Goal: Information Seeking & Learning: Learn about a topic

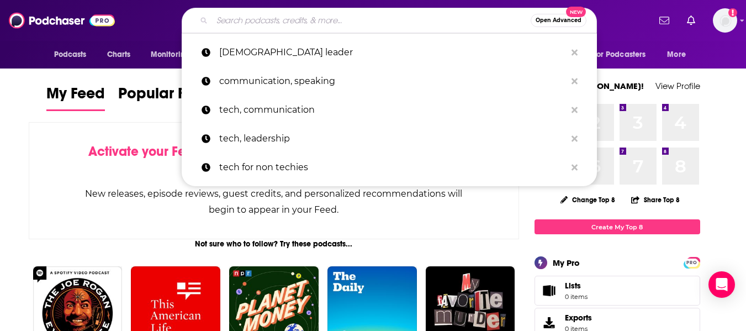
click at [327, 14] on input "Search podcasts, credits, & more..." at bounding box center [371, 21] width 319 height 18
paste input "[URL][DOMAIN_NAME]"
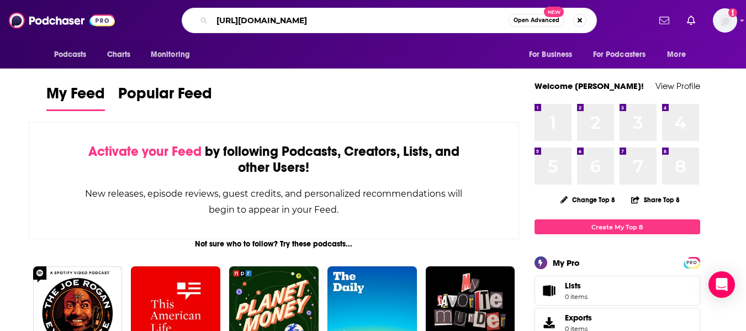
click at [298, 18] on input "https://www.wmal.com/allamericanbook" at bounding box center [360, 21] width 297 height 18
paste input "The All-American Book Club!"
type input "The All-American Book Club"
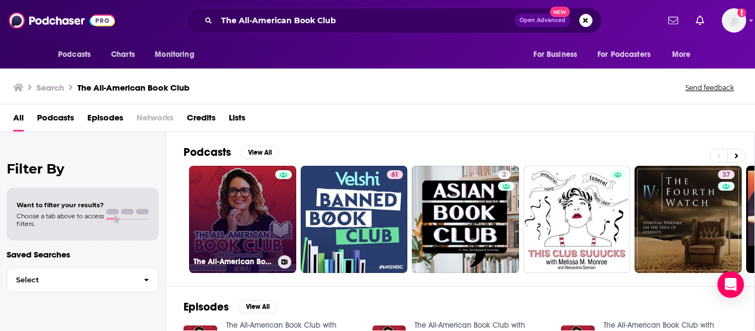
click at [246, 208] on link "The All-American Book Club with Eden Gordon Hill" at bounding box center [242, 219] width 107 height 107
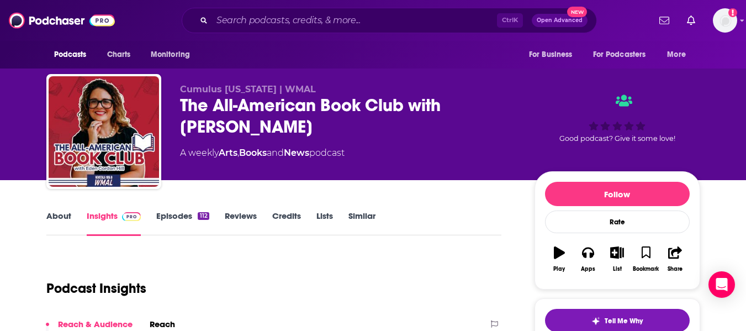
click at [59, 218] on link "About" at bounding box center [58, 222] width 25 height 25
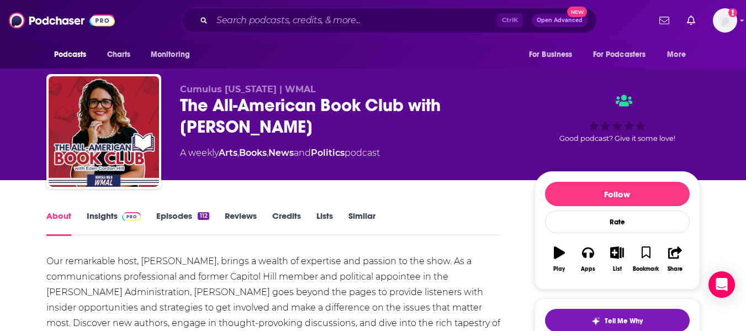
scroll to position [129, 0]
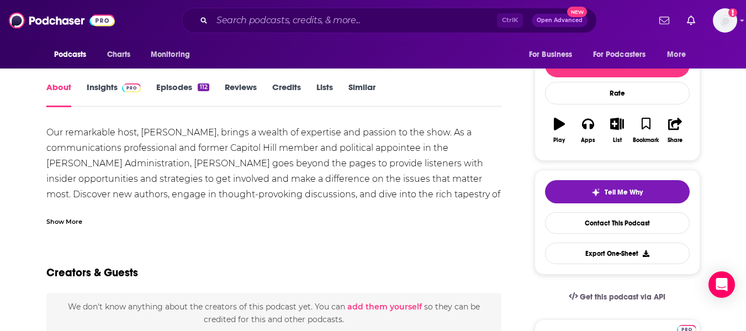
click at [66, 215] on div "Show More" at bounding box center [64, 220] width 36 height 10
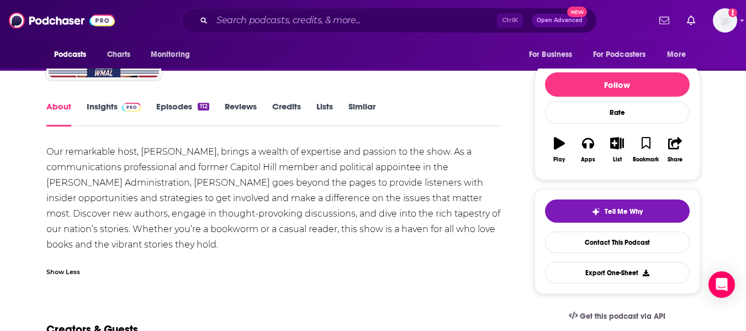
scroll to position [0, 0]
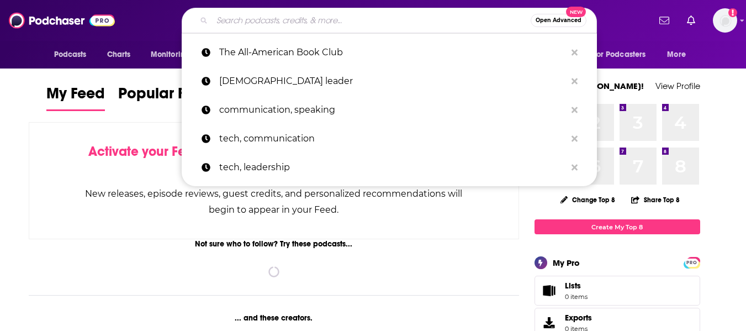
click at [280, 14] on input "Search podcasts, credits, & more..." at bounding box center [371, 21] width 319 height 18
paste input "Matt Walsh Show"
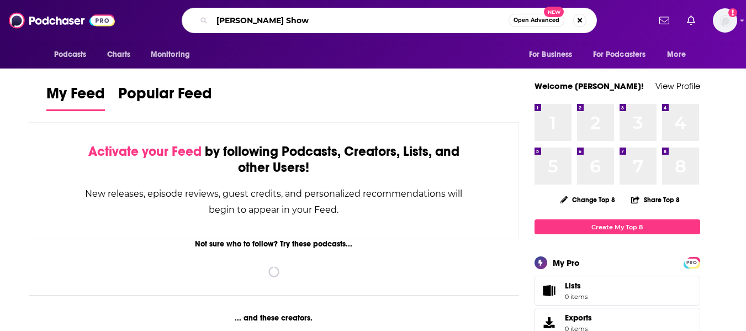
type input "Matt Walsh Show"
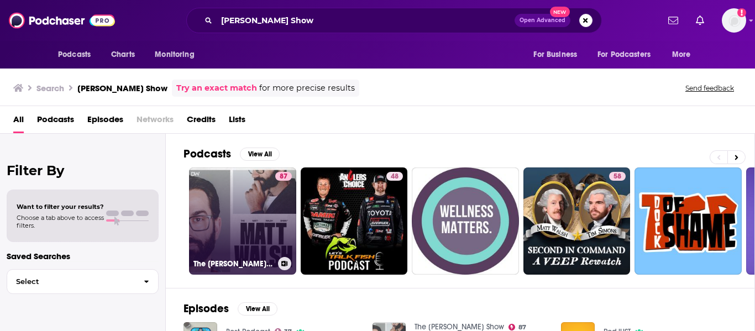
click at [236, 225] on link "87 The Matt Walsh Show" at bounding box center [242, 220] width 107 height 107
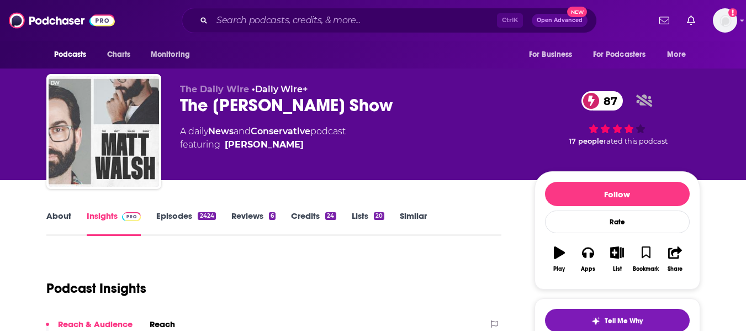
click at [56, 218] on link "About" at bounding box center [58, 222] width 25 height 25
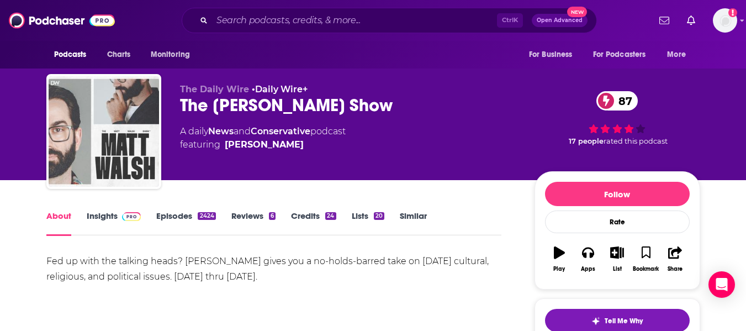
click at [0, 177] on div "The Daily Wire • Daily Wire+ The Matt Walsh Show 87 A daily News and Conservati…" at bounding box center [373, 90] width 746 height 180
click at [101, 226] on link "Insights" at bounding box center [114, 222] width 55 height 25
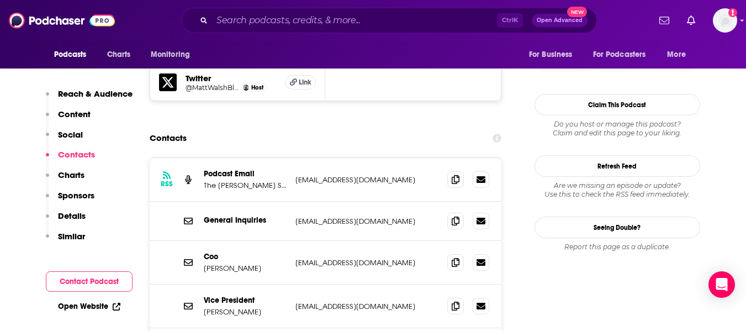
scroll to position [1065, 0]
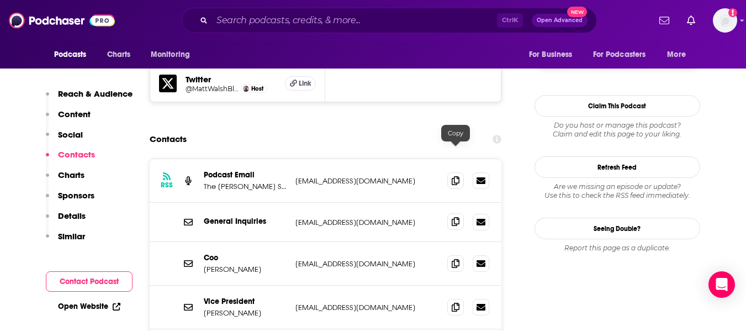
click at [458, 217] on icon at bounding box center [456, 221] width 8 height 9
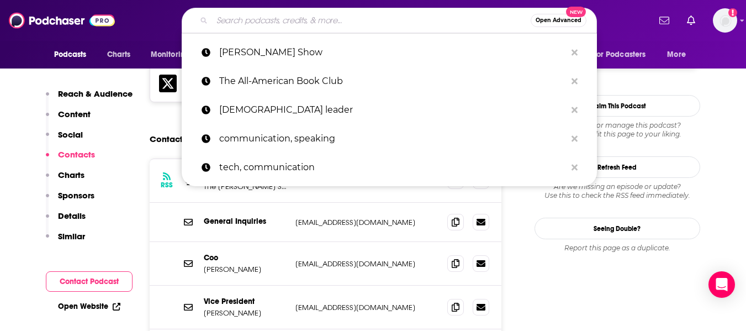
click at [242, 19] on input "Search podcasts, credits, & more..." at bounding box center [371, 21] width 319 height 18
paste input "Ann Coulter"
type input "Ann Coulter"
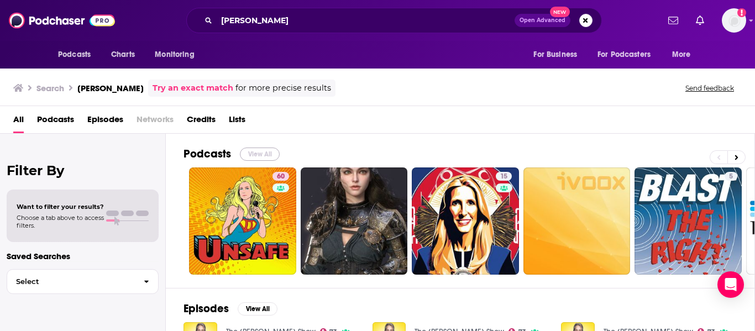
click at [257, 154] on button "View All" at bounding box center [260, 153] width 40 height 13
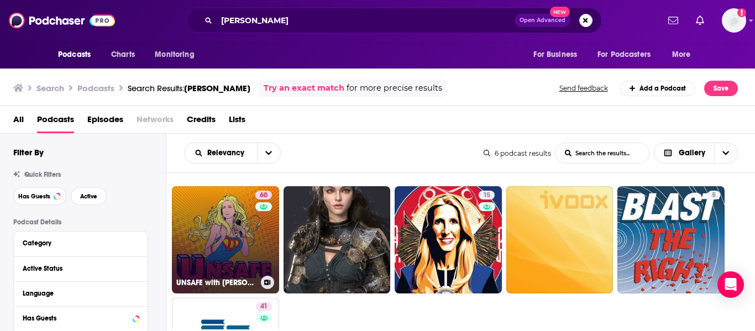
click at [206, 252] on link "60 UNSAFE with Ann Coulter" at bounding box center [225, 239] width 107 height 107
click at [209, 242] on link "60 UNSAFE with Ann Coulter" at bounding box center [225, 239] width 107 height 107
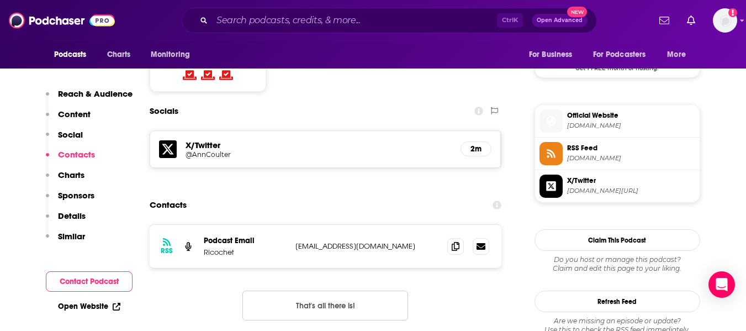
scroll to position [935, 0]
click at [453, 241] on icon at bounding box center [456, 245] width 8 height 9
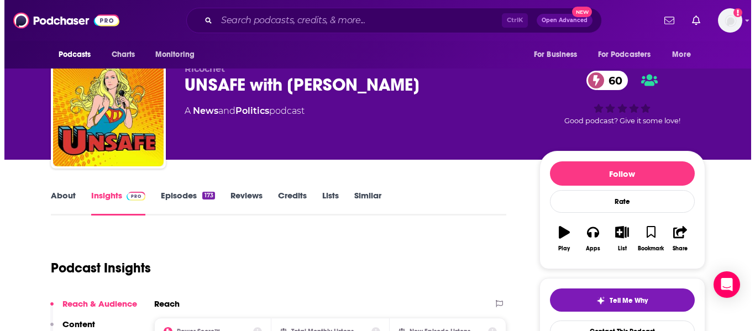
scroll to position [0, 0]
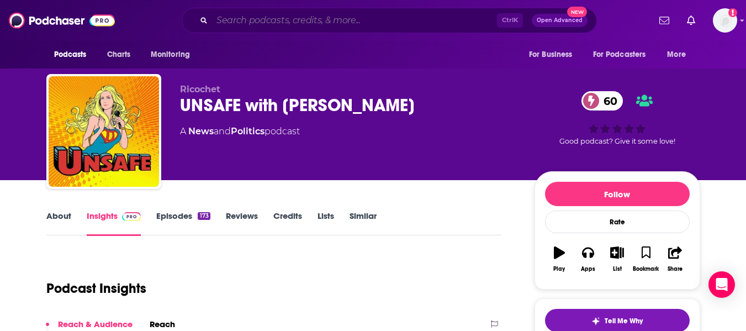
click at [238, 22] on input "Search podcasts, credits, & more..." at bounding box center [354, 21] width 285 height 18
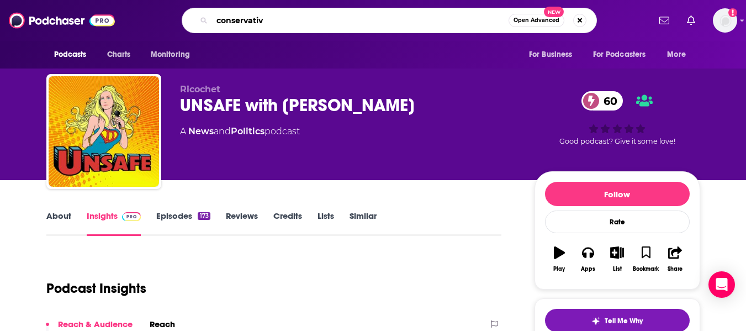
type input "conservative"
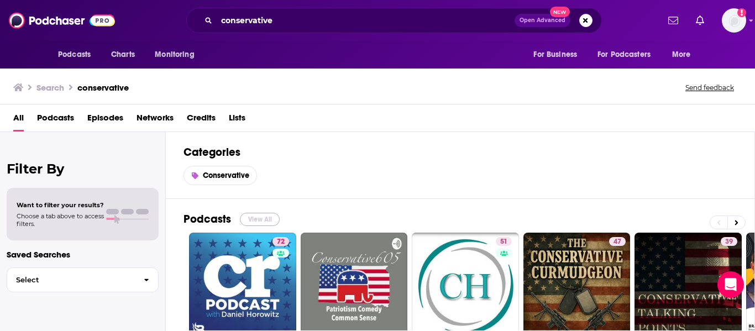
click at [260, 213] on button "View All" at bounding box center [260, 219] width 40 height 13
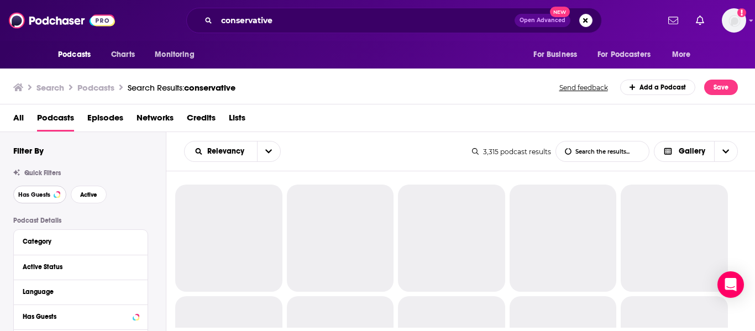
click at [34, 194] on span "Has Guests" at bounding box center [34, 195] width 32 height 6
click at [91, 194] on span "Active" at bounding box center [88, 195] width 17 height 6
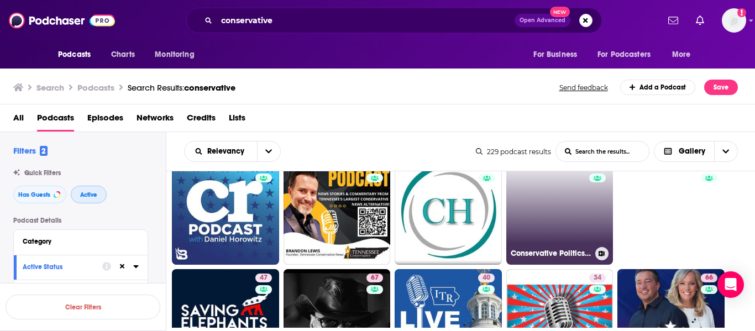
scroll to position [28, 0]
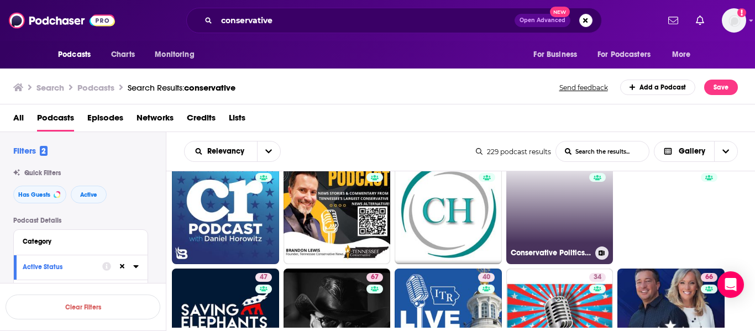
click at [552, 210] on link "54 Conservative Politics & News: The P.A.S. Report" at bounding box center [559, 210] width 107 height 107
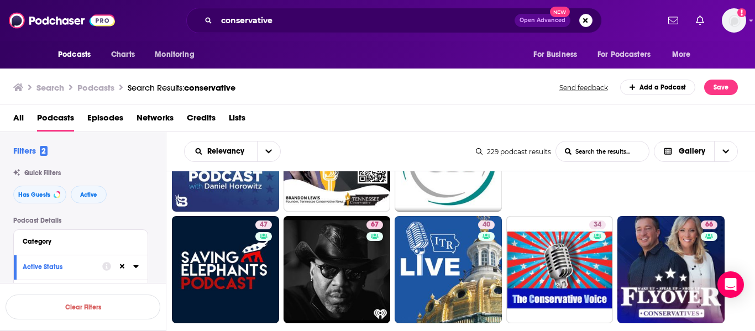
scroll to position [81, 0]
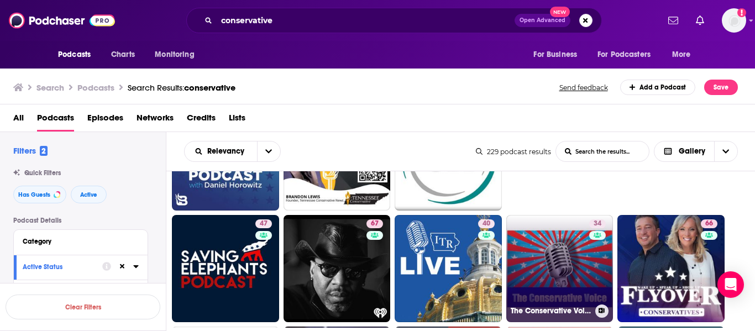
click at [545, 263] on link "34 The Conservative Voice on WWDB AM 860 in Philadelphia" at bounding box center [559, 268] width 107 height 107
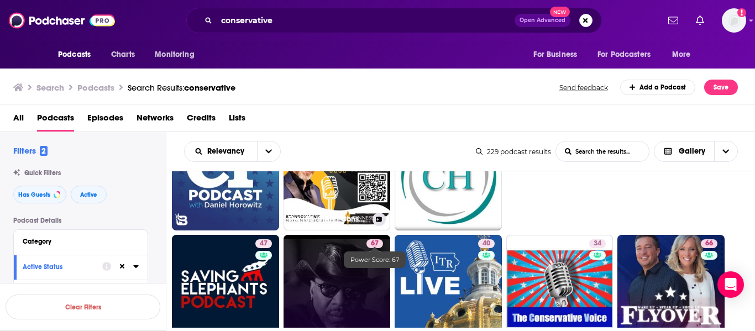
scroll to position [61, 0]
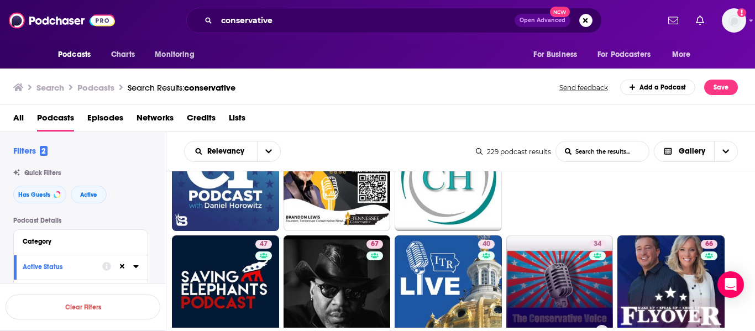
click at [529, 254] on link "34 The Conservative Voice on WWDB AM 860 in Philadelphia" at bounding box center [559, 288] width 107 height 107
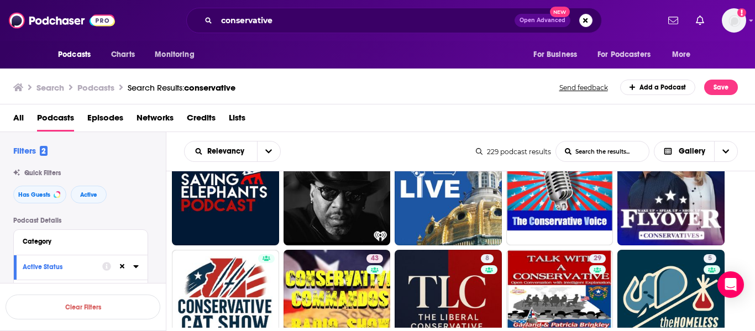
scroll to position [177, 0]
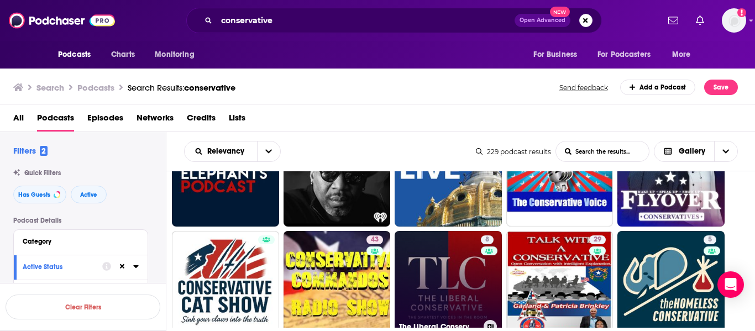
click at [409, 262] on link "8 The Liberal Conservative" at bounding box center [447, 284] width 107 height 107
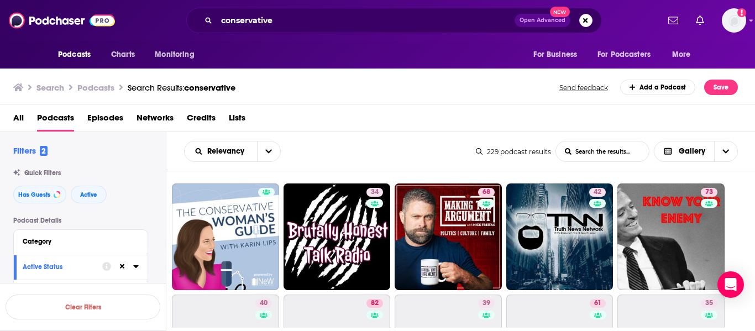
scroll to position [449, 0]
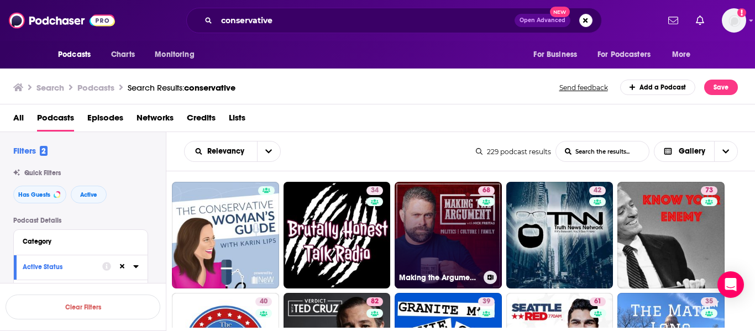
click at [439, 236] on link "68 Making the Argument with Nick Freitas" at bounding box center [447, 235] width 107 height 107
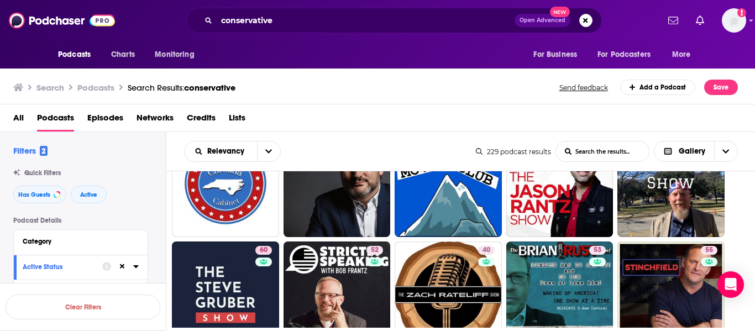
scroll to position [613, 0]
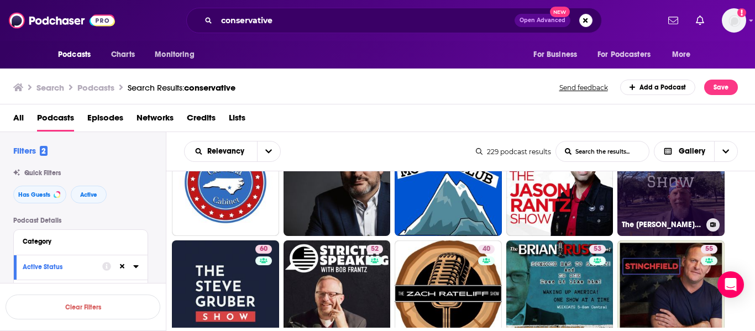
click at [671, 197] on link "35 The Matt Long Show" at bounding box center [670, 182] width 107 height 107
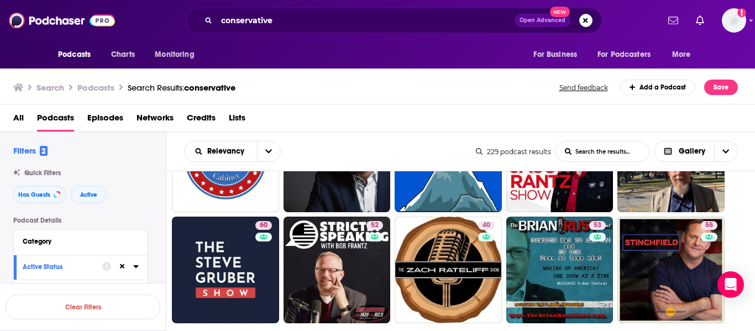
scroll to position [637, 0]
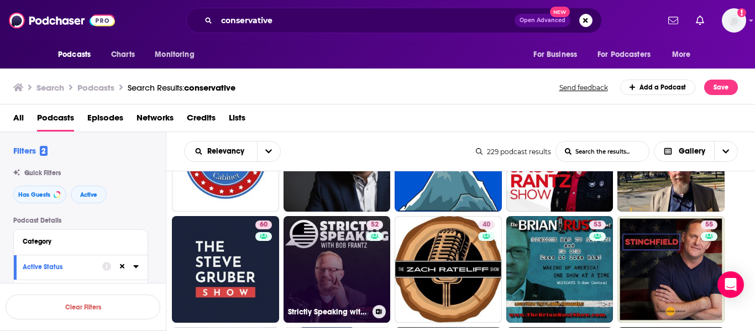
click at [357, 249] on link "52 Strictly Speaking with Bob Frantz" at bounding box center [336, 269] width 107 height 107
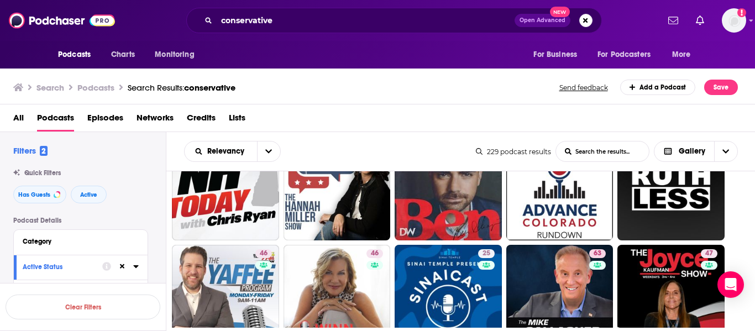
scroll to position [890, 0]
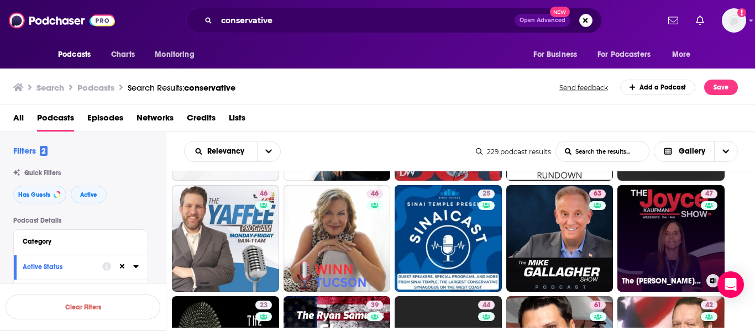
click at [663, 238] on link "47 The Joyce Kaufman Show" at bounding box center [670, 238] width 107 height 107
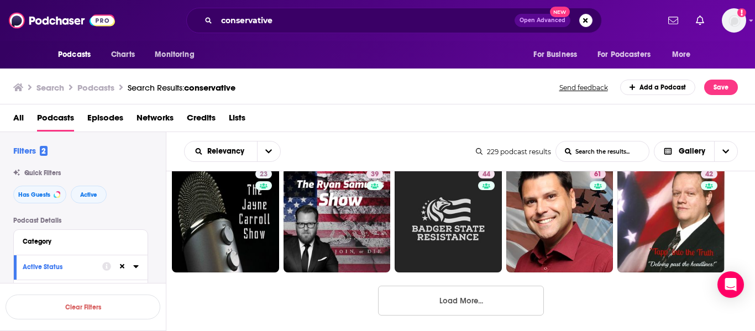
scroll to position [1022, 0]
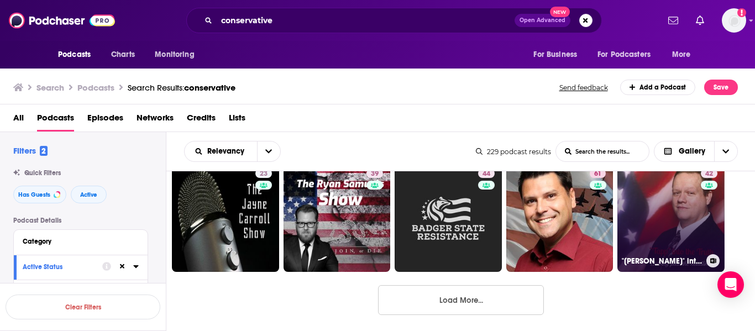
click at [654, 209] on link "42 "Tapp" into the Truth" at bounding box center [670, 218] width 107 height 107
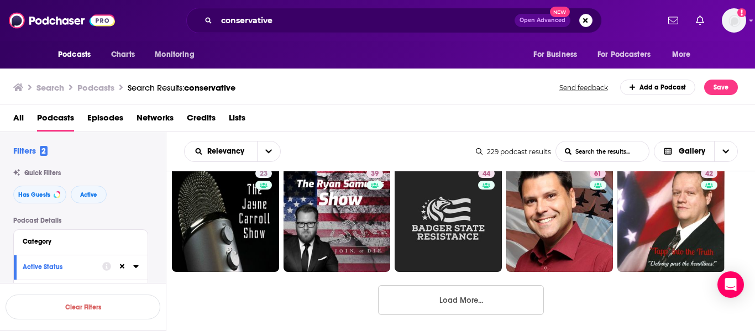
click at [459, 297] on button "Load More..." at bounding box center [461, 300] width 166 height 30
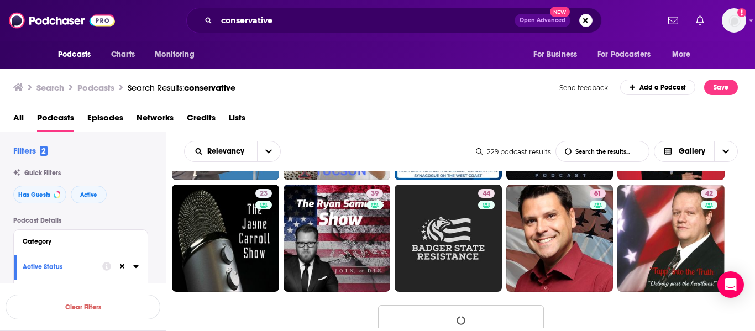
scroll to position [1001, 0]
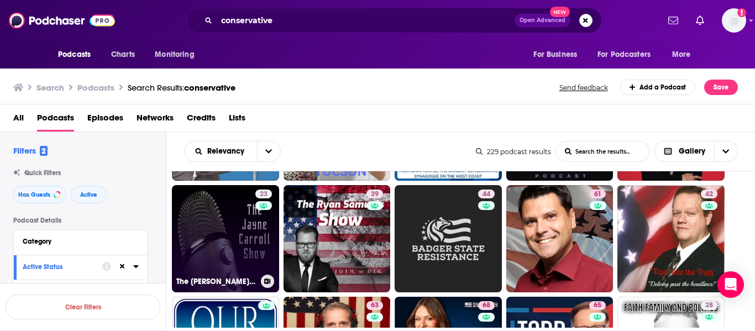
click at [244, 227] on link "23 The Jayne Carroll Show" at bounding box center [225, 238] width 107 height 107
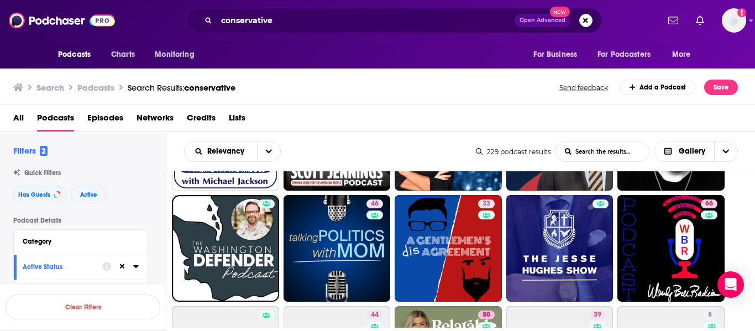
scroll to position [1215, 0]
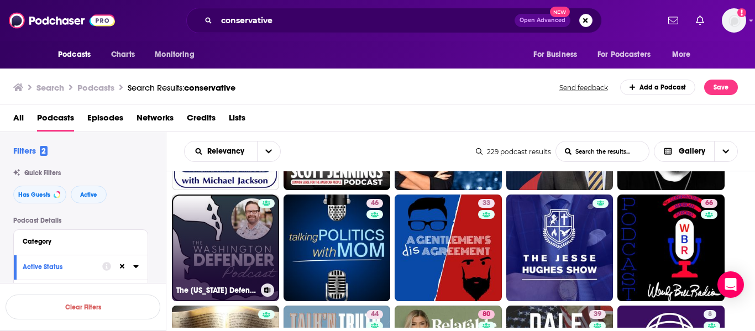
click at [271, 239] on div at bounding box center [266, 241] width 17 height 85
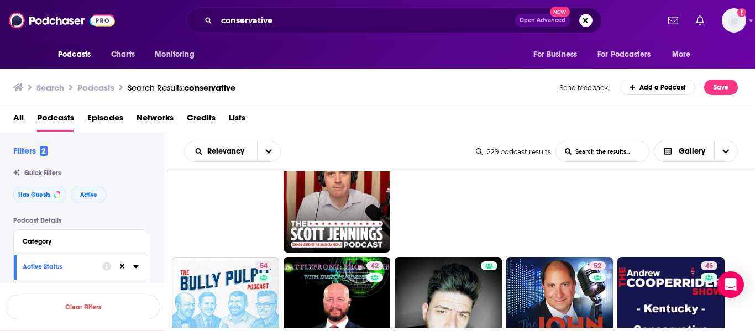
scroll to position [1441, 0]
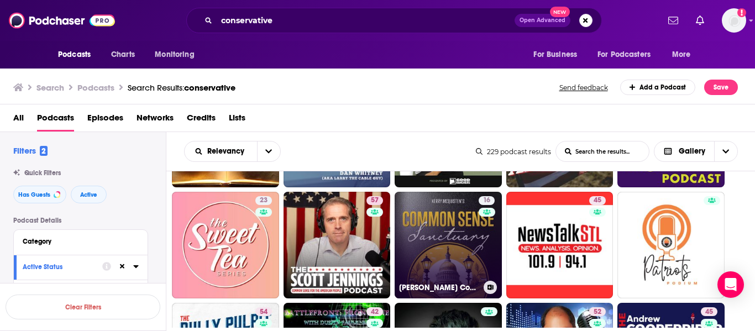
click at [462, 235] on link "16 Kerry McQuisten's Common Sense Sanctuary" at bounding box center [447, 245] width 107 height 107
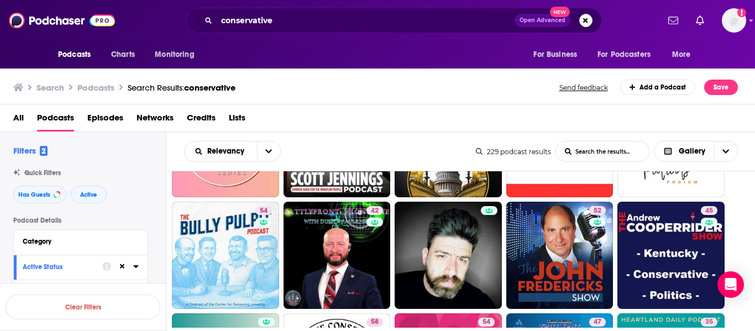
scroll to position [1542, 0]
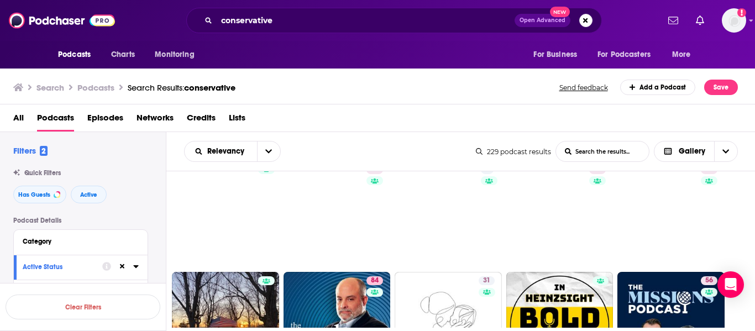
scroll to position [2028, 0]
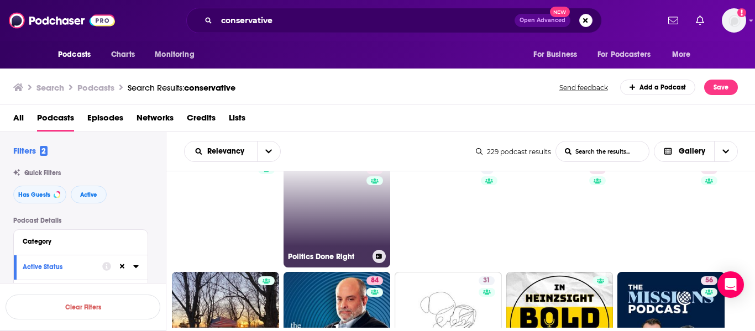
click at [345, 238] on link "55 Politics Done Right" at bounding box center [336, 214] width 107 height 107
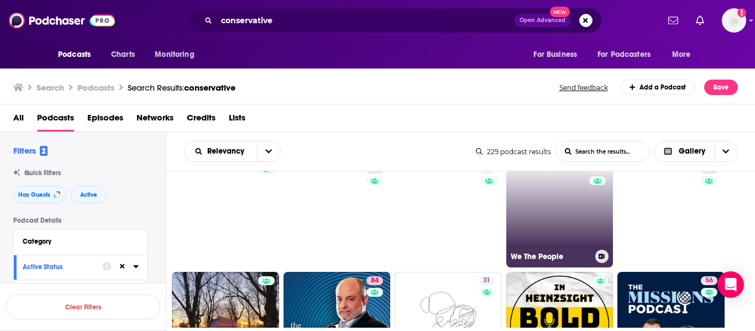
click at [543, 229] on link "49 We The People" at bounding box center [559, 214] width 107 height 107
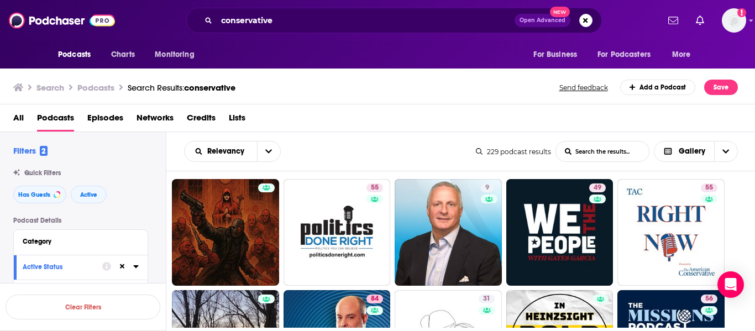
scroll to position [2132, 0]
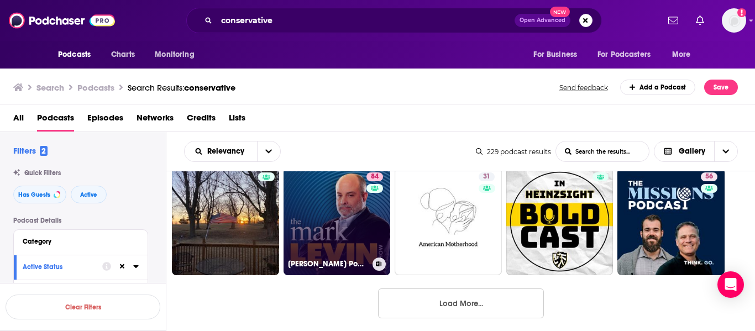
click at [338, 224] on link "84 Mark Levin Podcast" at bounding box center [336, 221] width 107 height 107
click at [320, 183] on link "84 Mark Levin Podcast" at bounding box center [336, 221] width 107 height 107
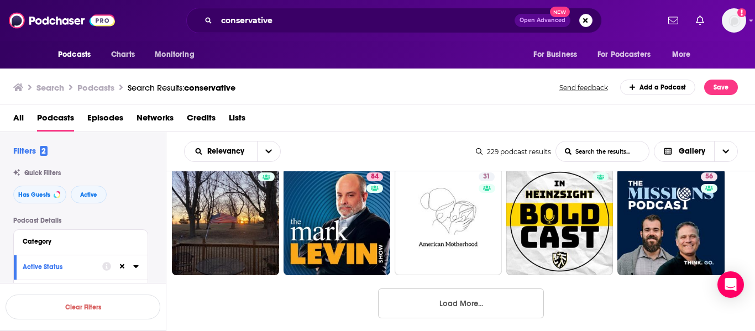
click at [441, 302] on button "Load More..." at bounding box center [461, 303] width 166 height 30
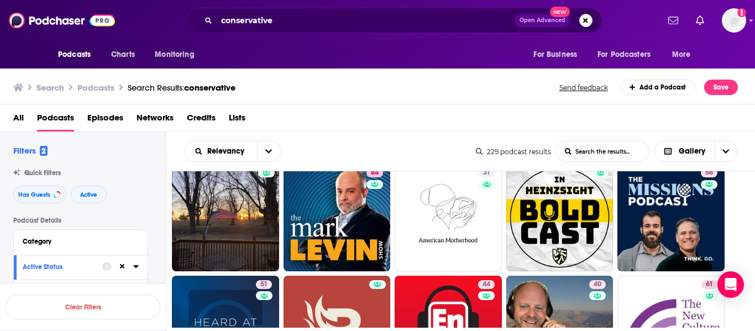
scroll to position [2135, 0]
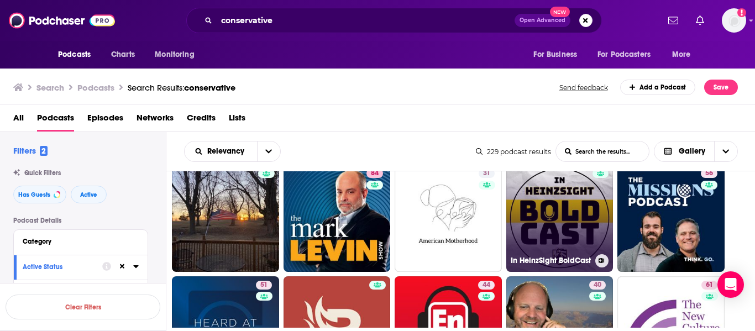
click at [513, 186] on link "In HeinzSight BoldCast" at bounding box center [559, 218] width 107 height 107
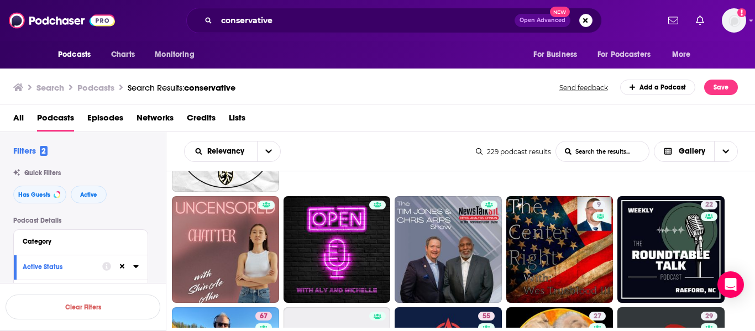
scroll to position [2438, 0]
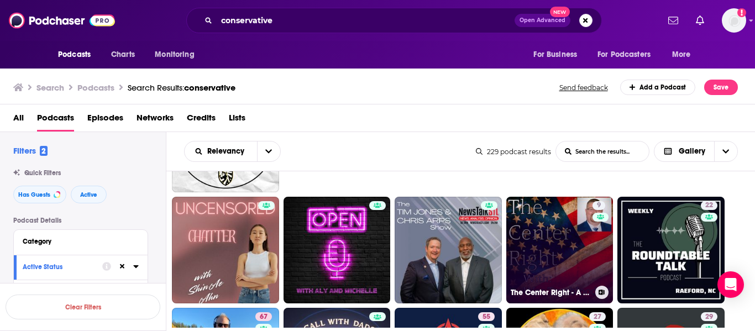
click at [558, 228] on link "9 The Center Right - A Wes Trueblood Political Podcast" at bounding box center [559, 250] width 107 height 107
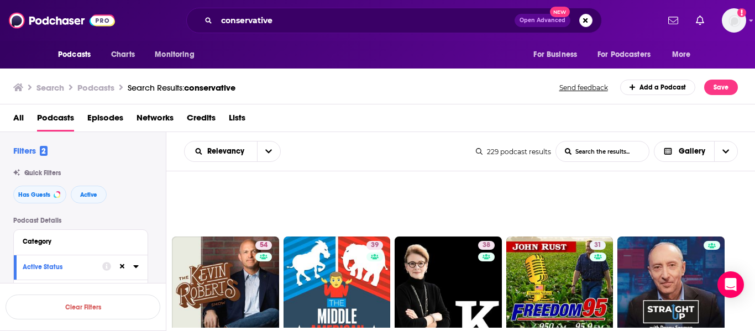
scroll to position [3130, 0]
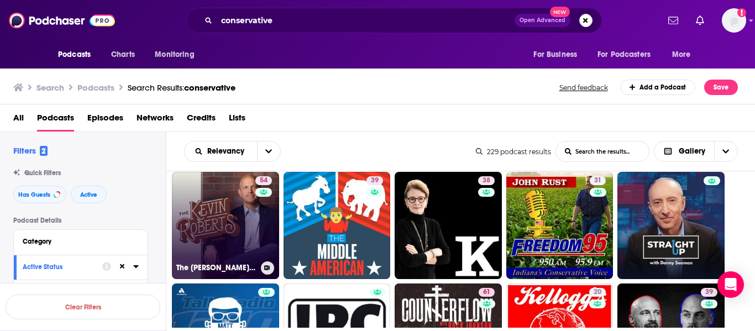
click at [217, 213] on link "54 The Kevin Roberts Show" at bounding box center [225, 225] width 107 height 107
click at [216, 210] on link "54 The Kevin Roberts Show" at bounding box center [225, 225] width 107 height 107
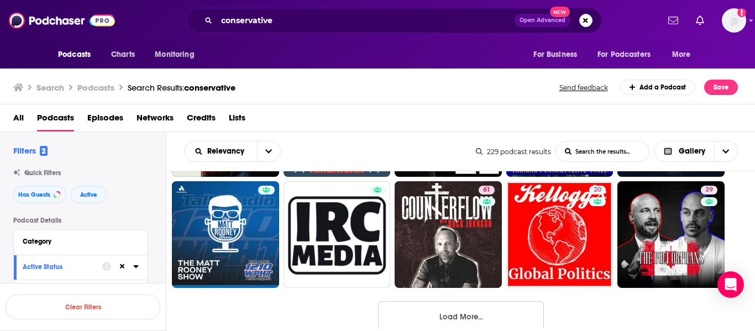
scroll to position [3253, 0]
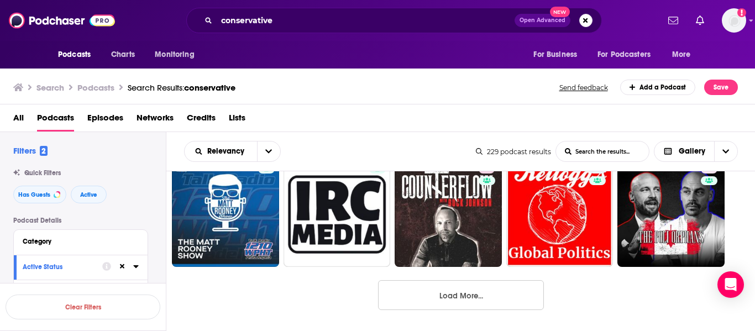
click at [491, 291] on button "Load More..." at bounding box center [461, 295] width 166 height 30
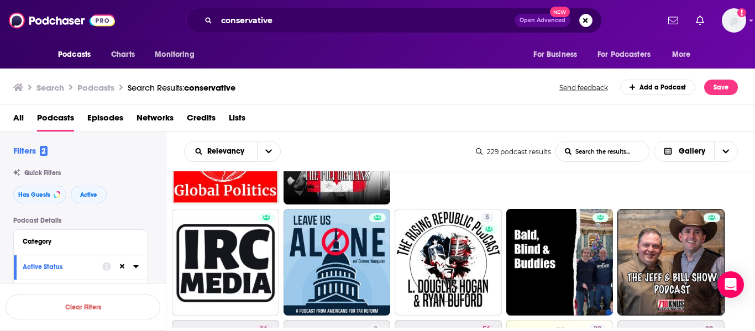
scroll to position [3428, 0]
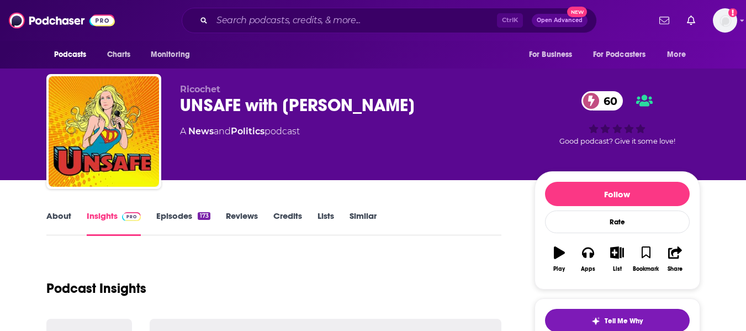
click at [63, 218] on link "About" at bounding box center [58, 222] width 25 height 25
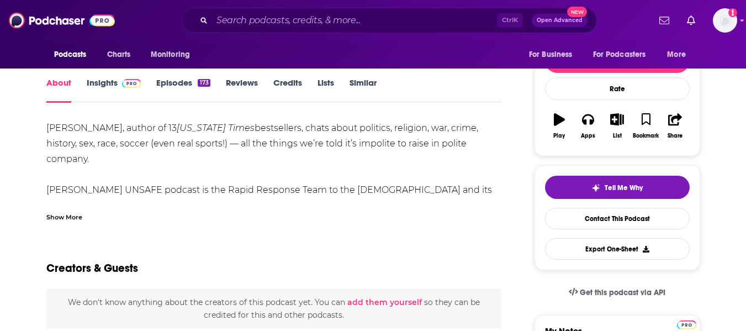
scroll to position [134, 0]
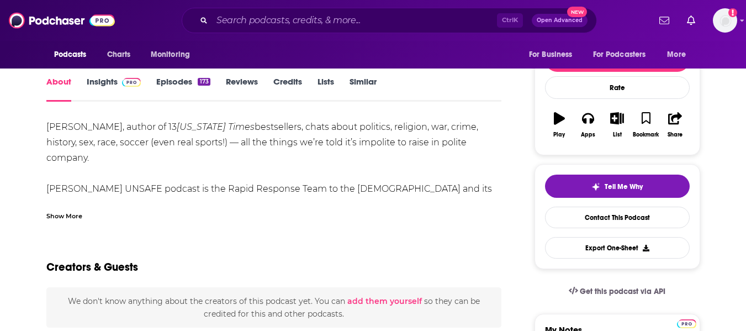
click at [61, 213] on div "Show More" at bounding box center [64, 215] width 36 height 10
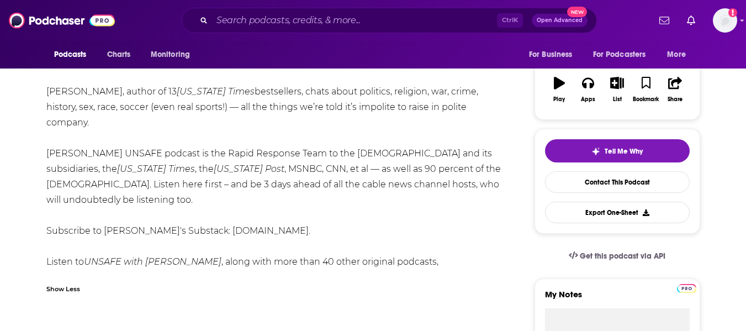
scroll to position [0, 0]
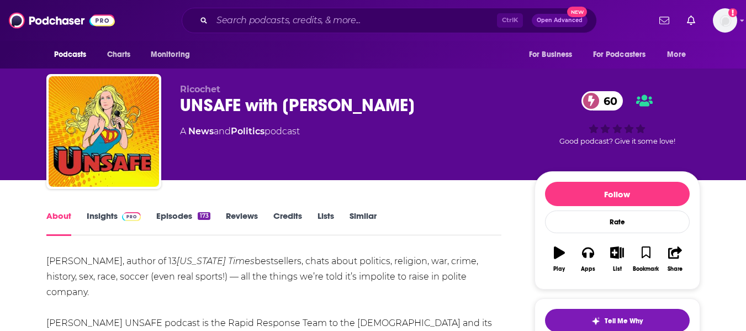
click at [233, 104] on div "UNSAFE with Ann Coulter 60" at bounding box center [348, 105] width 337 height 22
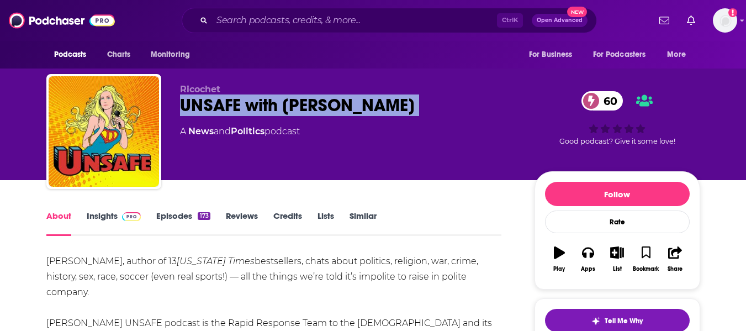
click at [233, 104] on div "UNSAFE with Ann Coulter 60" at bounding box center [348, 105] width 337 height 22
copy div "UNSAFE with Ann Coulter 60"
click at [98, 222] on link "Insights" at bounding box center [114, 222] width 55 height 25
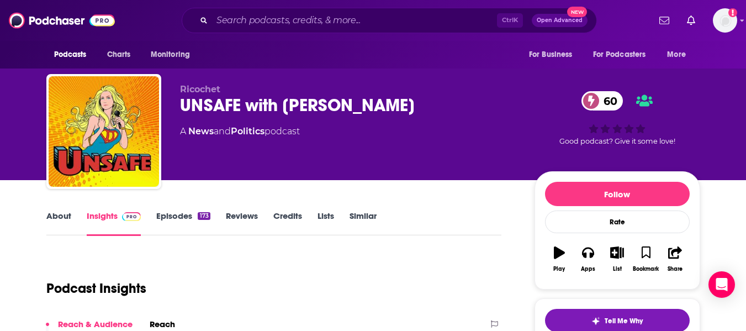
click at [189, 98] on div "UNSAFE with Ann Coulter 60" at bounding box center [348, 105] width 337 height 22
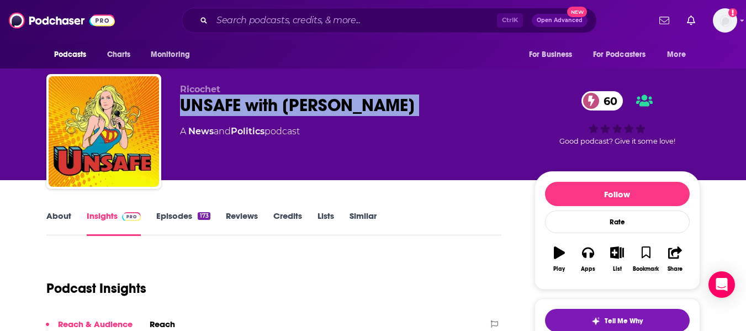
click at [189, 98] on div "UNSAFE with Ann Coulter 60" at bounding box center [348, 105] width 337 height 22
copy div "UNSAFE with Ann Coulter 60"
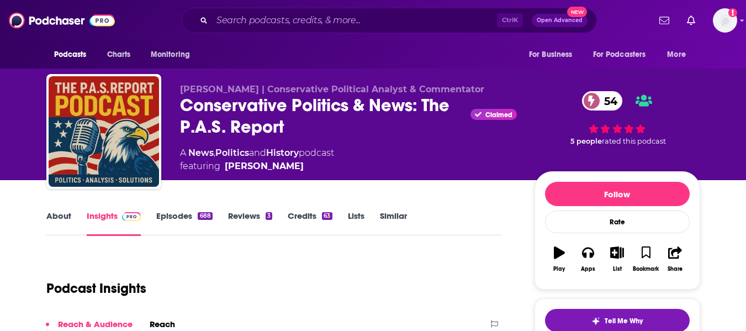
click at [48, 226] on link "About" at bounding box center [58, 222] width 25 height 25
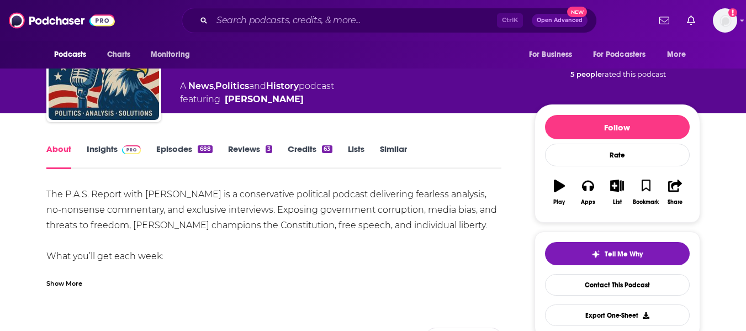
scroll to position [67, 0]
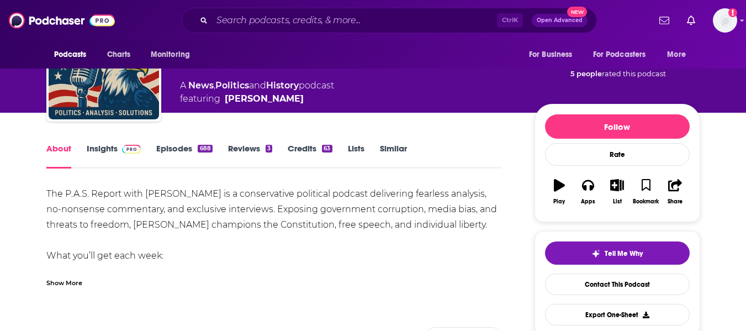
click at [65, 277] on div "Show More" at bounding box center [64, 282] width 36 height 10
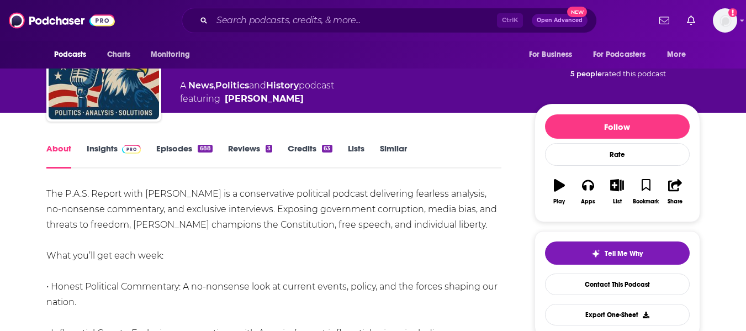
scroll to position [0, 0]
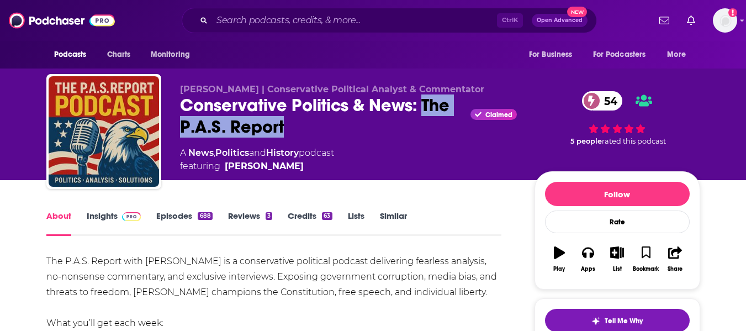
drag, startPoint x: 424, startPoint y: 101, endPoint x: 415, endPoint y: 118, distance: 19.8
click at [415, 118] on div "Conservative Politics & News: The P.A.S. Report Claimed 54" at bounding box center [348, 115] width 337 height 43
copy h1 "The P.A.S. Report"
click at [261, 133] on div "Conservative Politics & News: The P.A.S. Report Claimed 54" at bounding box center [348, 115] width 337 height 43
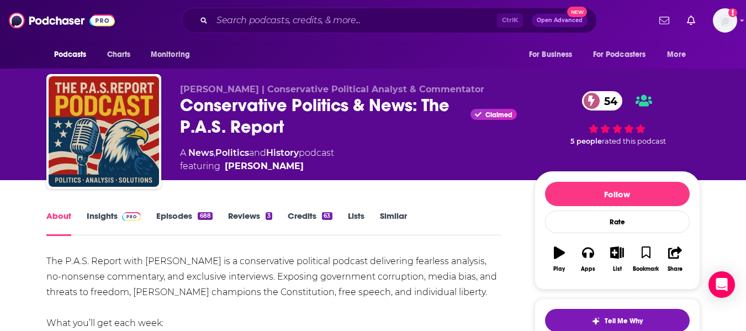
click at [94, 220] on link "Insights" at bounding box center [114, 222] width 55 height 25
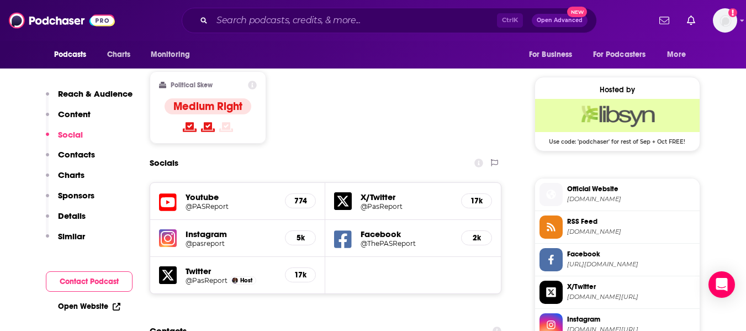
scroll to position [954, 0]
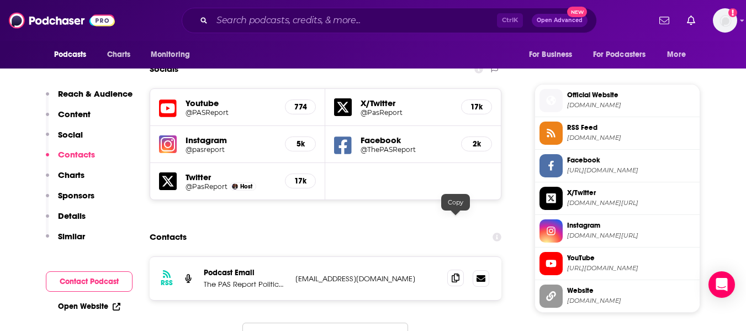
click at [456, 273] on icon at bounding box center [456, 277] width 8 height 9
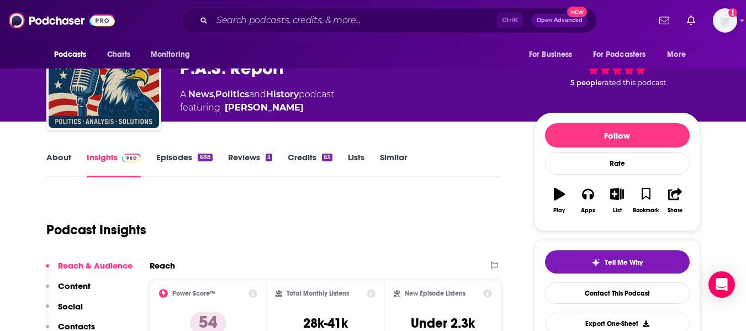
scroll to position [0, 0]
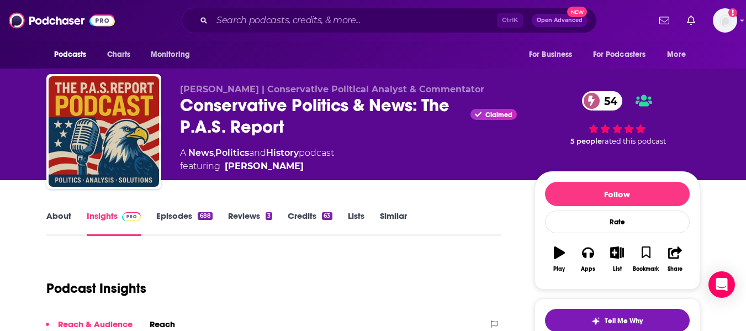
click at [57, 219] on link "About" at bounding box center [58, 222] width 25 height 25
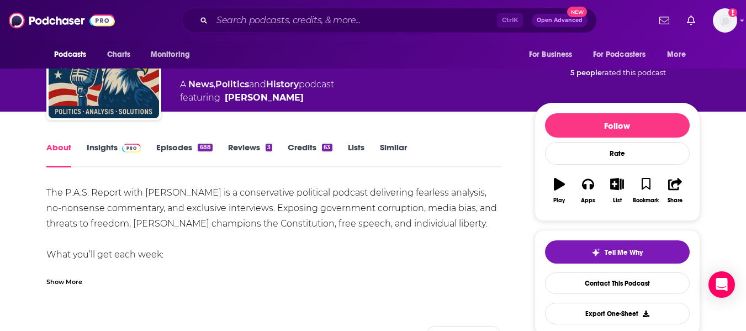
scroll to position [69, 0]
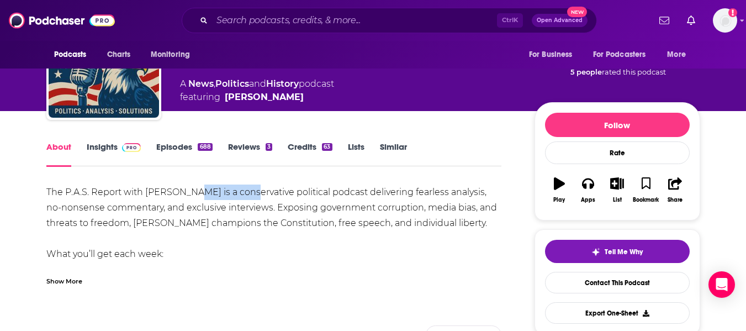
drag, startPoint x: 189, startPoint y: 194, endPoint x: 249, endPoint y: 191, distance: 59.7
drag, startPoint x: 146, startPoint y: 191, endPoint x: 249, endPoint y: 194, distance: 102.8
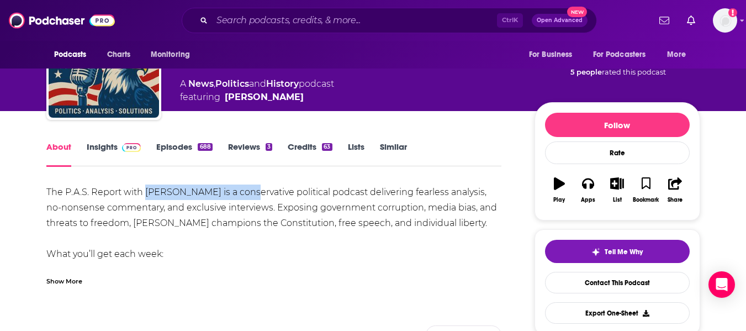
copy div "Professor Nick Giordano"
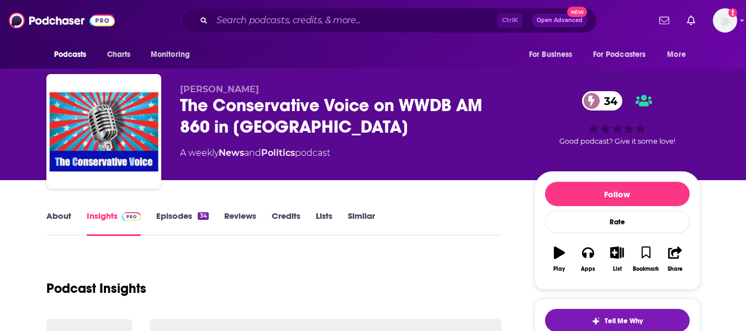
click at [52, 220] on link "About" at bounding box center [58, 222] width 25 height 25
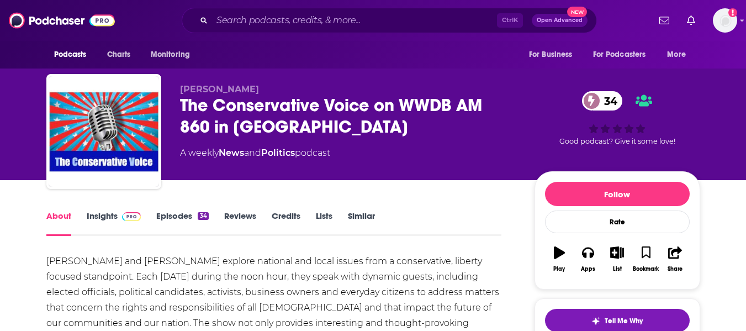
scroll to position [43, 0]
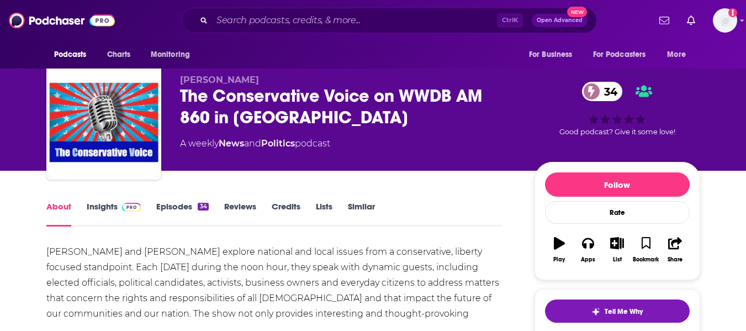
scroll to position [0, 0]
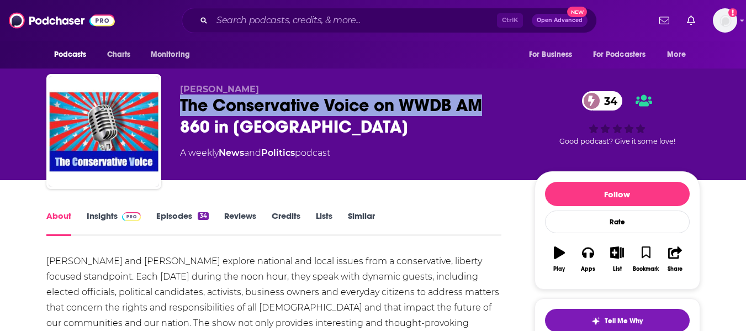
drag, startPoint x: 180, startPoint y: 101, endPoint x: 480, endPoint y: 107, distance: 300.0
click at [480, 107] on div "The Conservative Voice on WWDB AM 860 in Philadelphia 34" at bounding box center [348, 115] width 337 height 43
copy h1 "The Conservative Voice on WWDB AM"
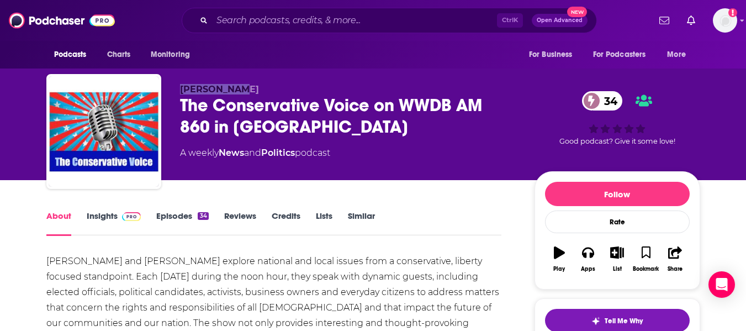
drag, startPoint x: 181, startPoint y: 88, endPoint x: 236, endPoint y: 88, distance: 55.2
click at [236, 88] on span "Gary Heasley" at bounding box center [219, 89] width 79 height 10
click at [99, 221] on link "Insights" at bounding box center [114, 222] width 55 height 25
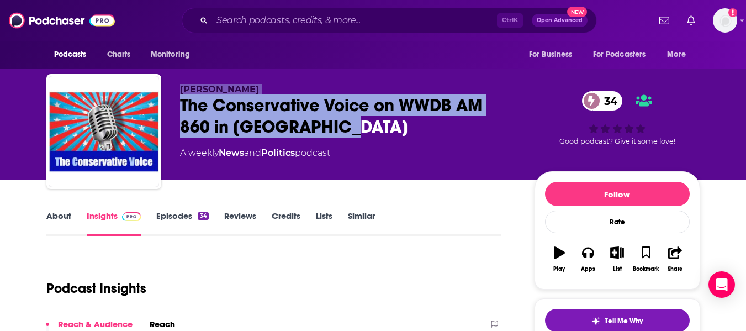
drag, startPoint x: 180, startPoint y: 89, endPoint x: 352, endPoint y: 127, distance: 176.5
click at [352, 127] on div "Gary Heasley The Conservative Voice on WWDB AM 860 in Philadelphia 34 A weekly …" at bounding box center [348, 128] width 337 height 88
copy div "Gary Heasley The Conservative Voice on WWDB AM 860 in Philadelphia"
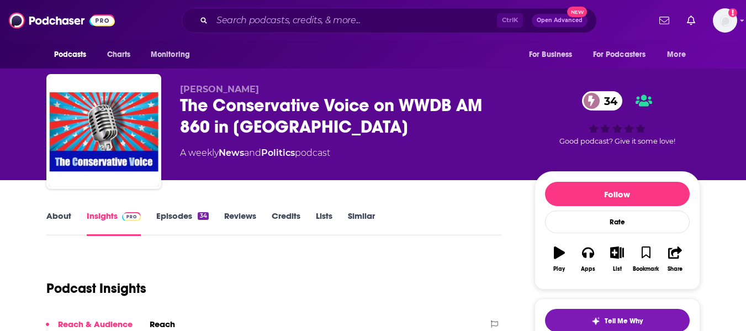
click at [59, 218] on link "About" at bounding box center [58, 222] width 25 height 25
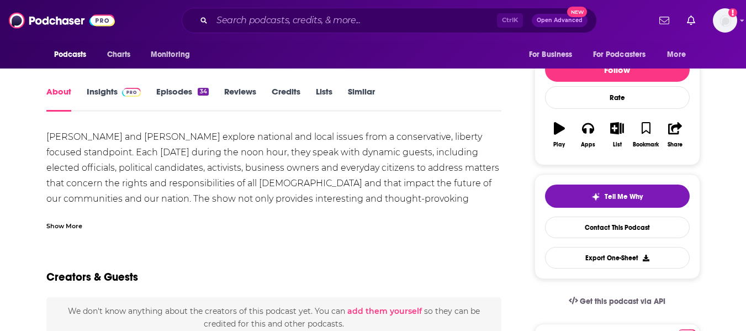
scroll to position [125, 0]
click at [68, 226] on div "Show More" at bounding box center [64, 224] width 36 height 10
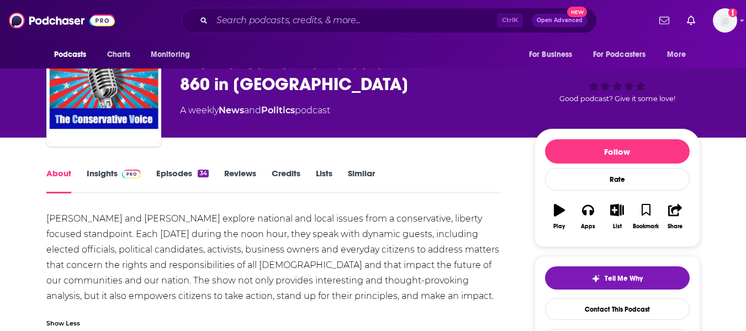
scroll to position [0, 0]
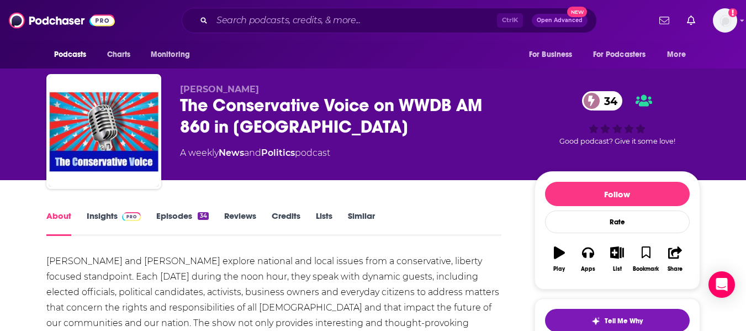
click at [99, 218] on link "Insights" at bounding box center [114, 222] width 55 height 25
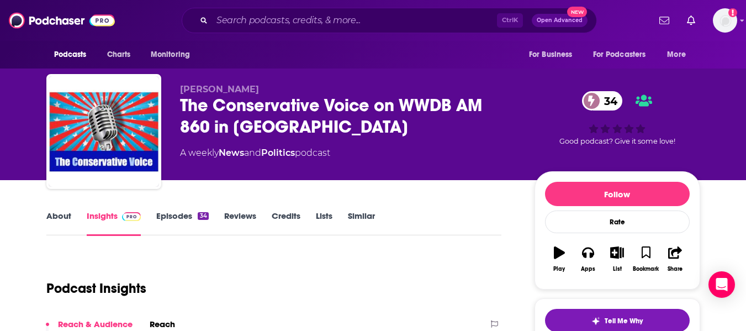
click at [159, 223] on link "Episodes 34" at bounding box center [182, 222] width 52 height 25
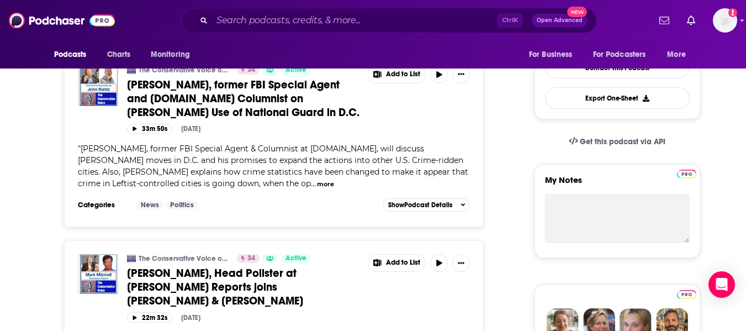
scroll to position [284, 0]
click at [268, 89] on span "[PERSON_NAME], former FBI Special Agent and [DOMAIN_NAME] Columnist on [PERSON_…" at bounding box center [243, 97] width 233 height 41
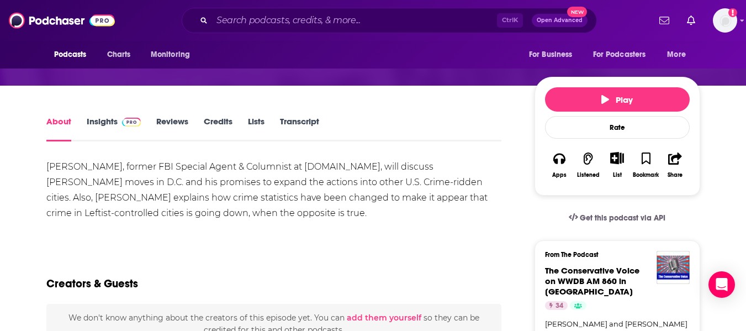
scroll to position [150, 0]
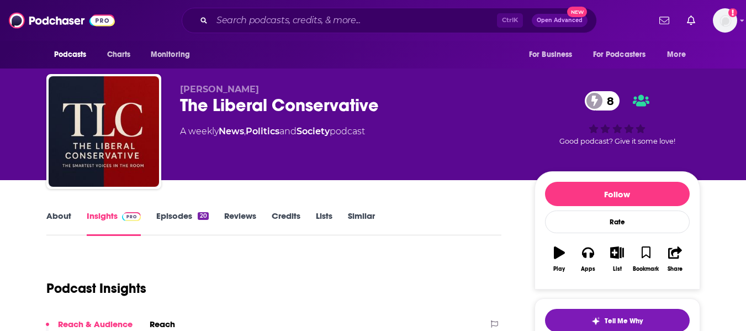
click at [53, 225] on link "About" at bounding box center [58, 222] width 25 height 25
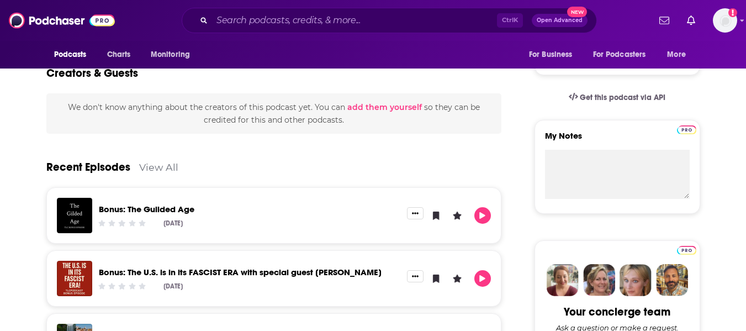
scroll to position [329, 0]
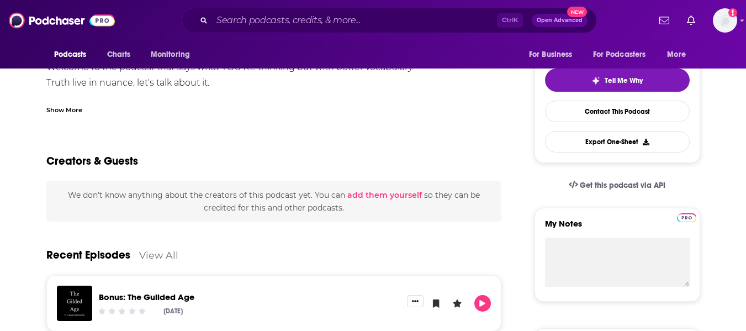
scroll to position [240, 0]
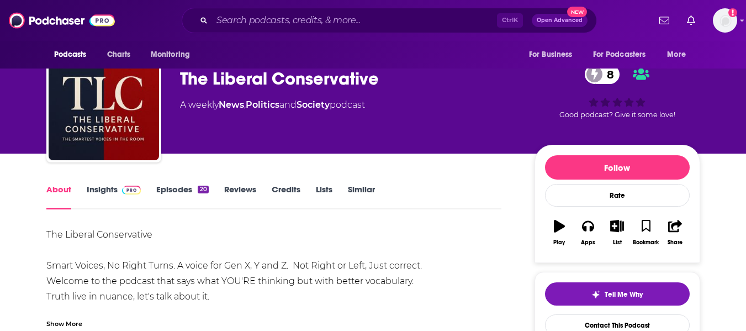
scroll to position [0, 0]
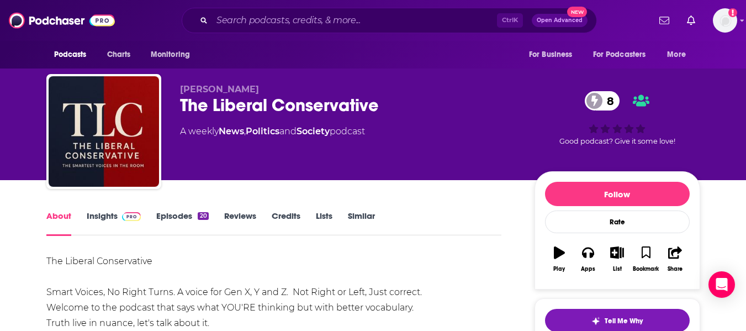
click at [206, 106] on div "The Liberal Conservative 8" at bounding box center [348, 105] width 337 height 22
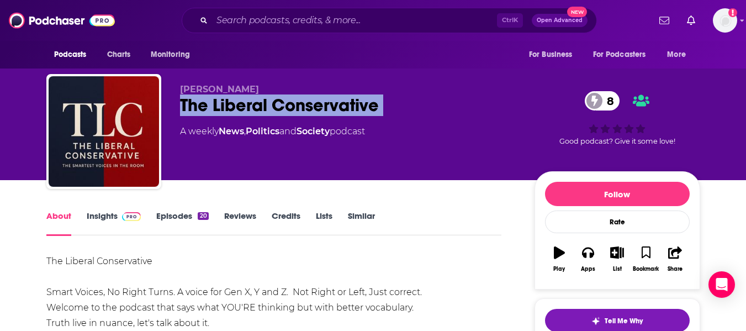
click at [206, 106] on div "The Liberal Conservative 8" at bounding box center [348, 105] width 337 height 22
click at [103, 219] on link "Insights" at bounding box center [114, 222] width 55 height 25
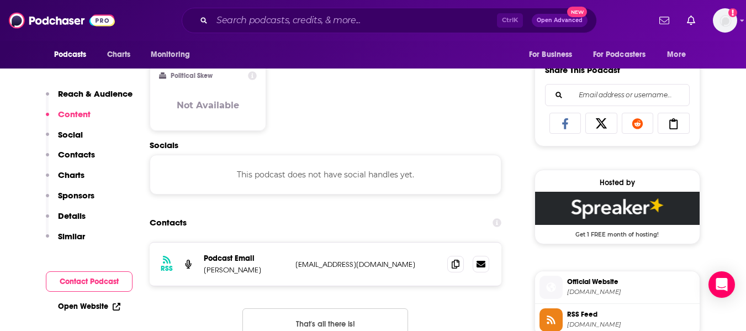
scroll to position [680, 0]
drag, startPoint x: 205, startPoint y: 272, endPoint x: 429, endPoint y: 263, distance: 224.5
click at [0, 0] on div "Podcast Email [PERSON_NAME] [EMAIL_ADDRESS][DOMAIN_NAME] [EMAIL_ADDRESS][DOMAIN…" at bounding box center [0, 0] width 0 height 0
copy div "[PERSON_NAME] [EMAIL_ADDRESS][DOMAIN_NAME]"
click at [278, 214] on div "Contacts" at bounding box center [326, 222] width 352 height 21
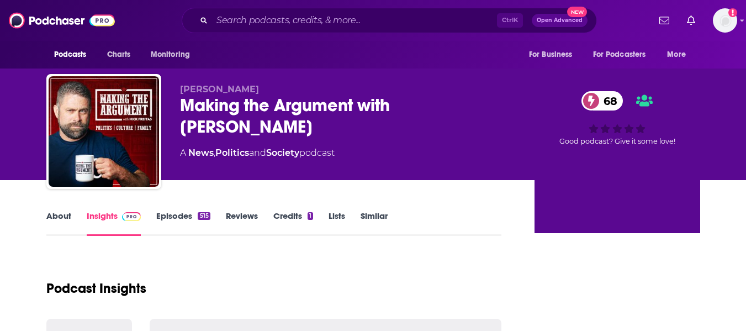
click at [66, 219] on link "About" at bounding box center [58, 222] width 25 height 25
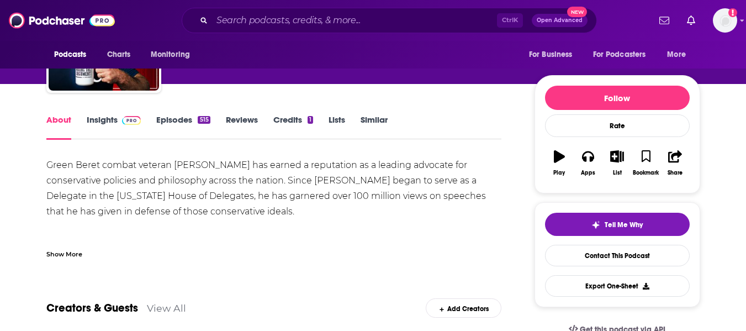
scroll to position [97, 0]
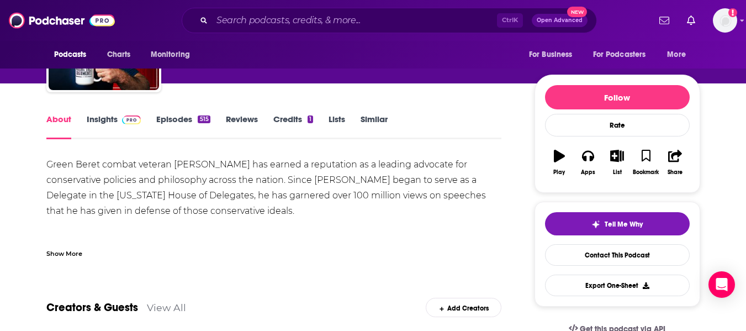
click at [96, 122] on link "Insights" at bounding box center [114, 126] width 55 height 25
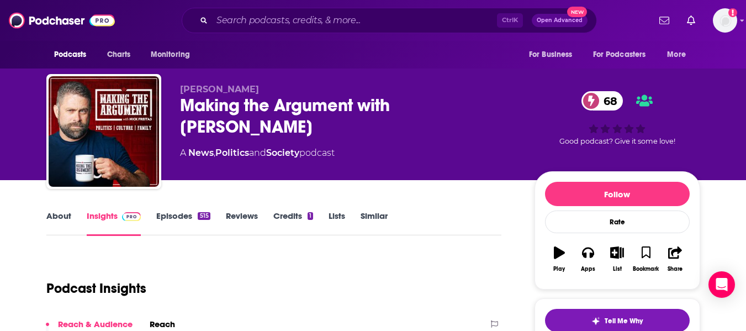
click at [211, 111] on div "Making the Argument with Nick Freitas 68" at bounding box center [348, 115] width 337 height 43
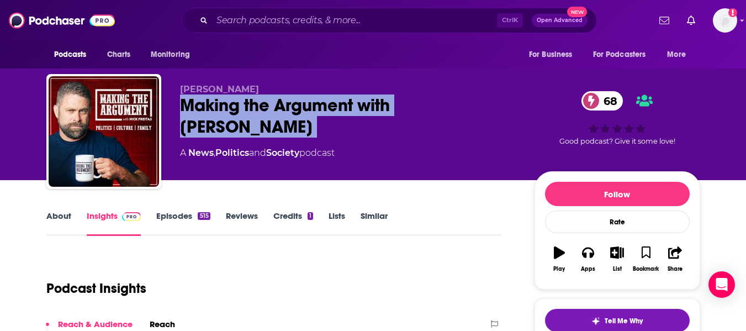
click at [211, 111] on div "Making the Argument with Nick Freitas 68" at bounding box center [348, 115] width 337 height 43
copy div "Making the Argument with Nick Freitas 68"
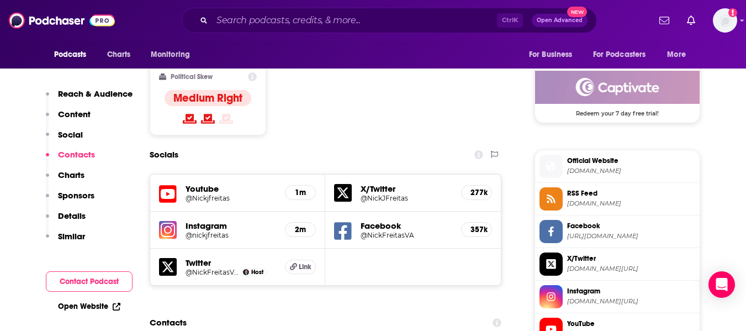
scroll to position [1005, 0]
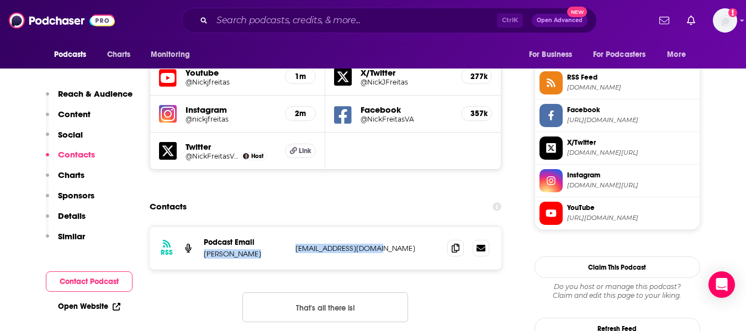
drag, startPoint x: 205, startPoint y: 190, endPoint x: 370, endPoint y: 186, distance: 164.6
click at [0, 0] on div "Podcast Email Nick Freitas team@nickjfreitas.com team@nickjfreitas.com" at bounding box center [0, 0] width 0 height 0
copy div "Nick Freitas team@nickjfreitas.com"
click at [295, 196] on div "Contacts" at bounding box center [326, 206] width 352 height 21
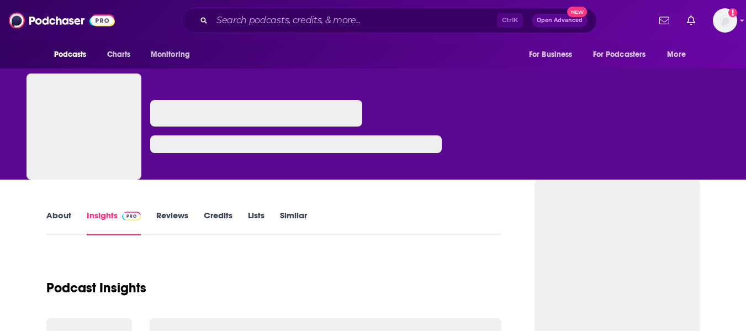
click at [64, 215] on link "About" at bounding box center [58, 222] width 25 height 25
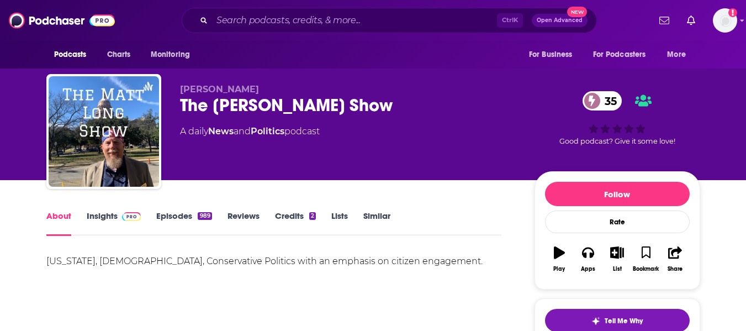
click at [275, 163] on div "[PERSON_NAME] The [PERSON_NAME] Show 35 A daily News and Politics podcast" at bounding box center [348, 128] width 337 height 88
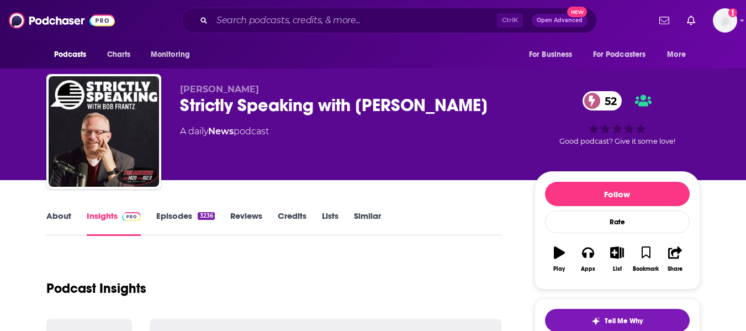
click at [57, 223] on link "About" at bounding box center [58, 222] width 25 height 25
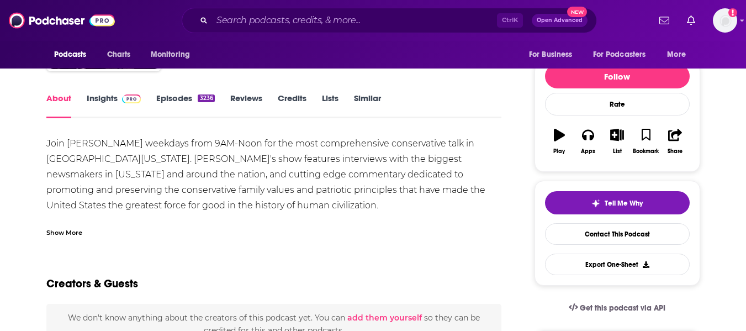
scroll to position [118, 0]
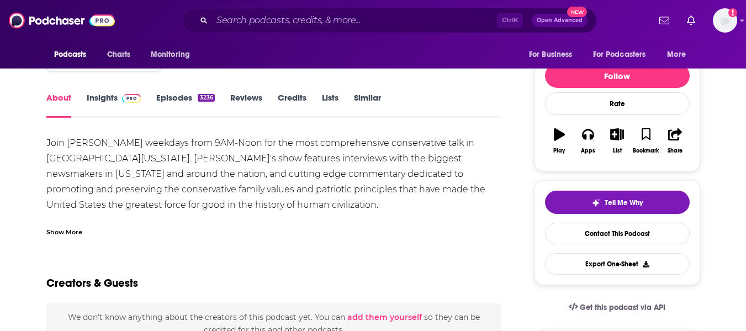
click at [60, 231] on div "Show More" at bounding box center [64, 231] width 36 height 10
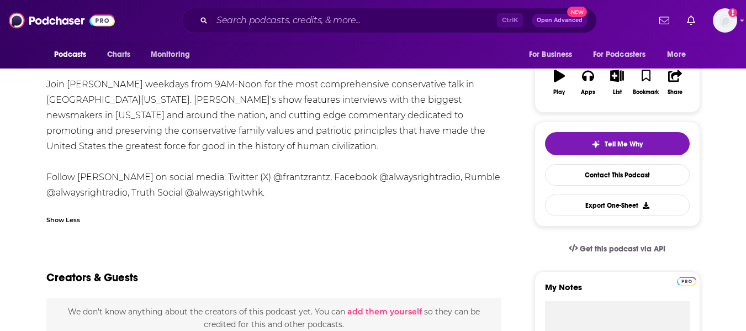
scroll to position [0, 0]
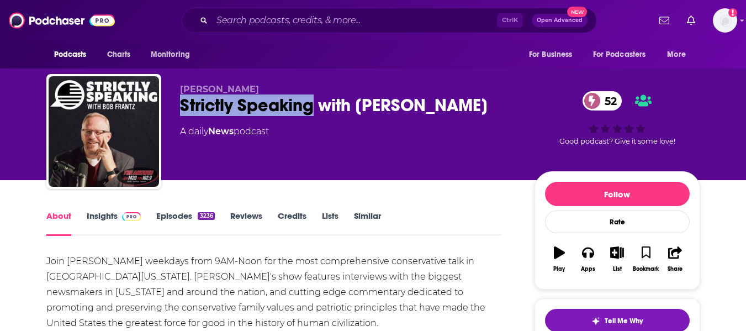
drag, startPoint x: 180, startPoint y: 106, endPoint x: 313, endPoint y: 109, distance: 132.6
click at [313, 109] on div "Strictly Speaking with [PERSON_NAME] 52" at bounding box center [348, 105] width 337 height 22
copy h1 "Strictly Speaking"
click at [96, 212] on link "Insights" at bounding box center [114, 222] width 55 height 25
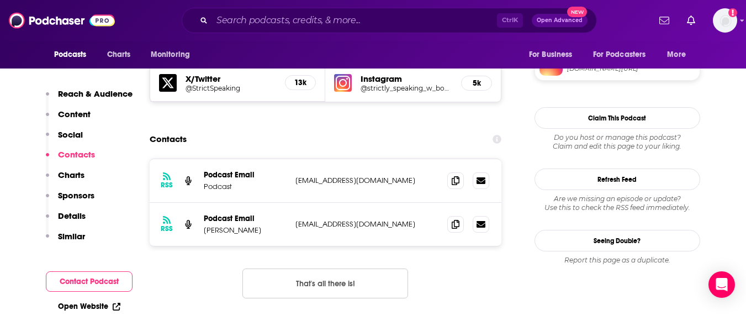
scroll to position [988, 0]
drag, startPoint x: 89, startPoint y: 301, endPoint x: 0, endPoint y: 257, distance: 99.3
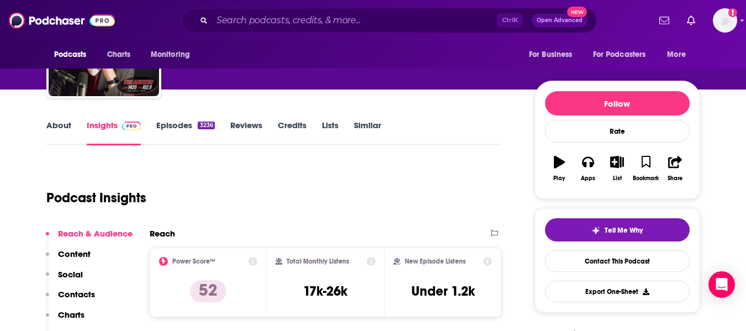
scroll to position [0, 0]
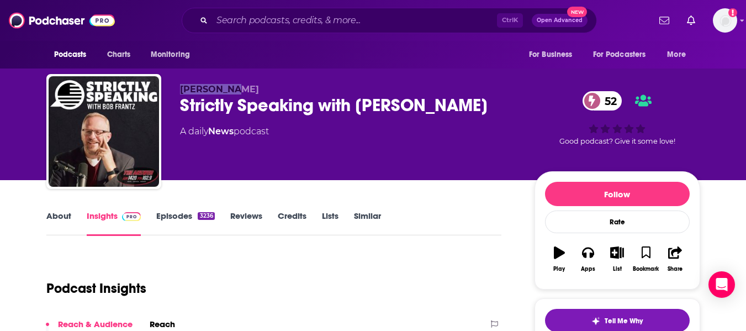
drag, startPoint x: 179, startPoint y: 89, endPoint x: 229, endPoint y: 91, distance: 50.3
click at [229, 91] on div "[PERSON_NAME] Strictly Speaking with [PERSON_NAME] 52 A daily News podcast 52 G…" at bounding box center [373, 133] width 654 height 119
copy span "[PERSON_NAME]"
click at [319, 110] on div "Strictly Speaking with [PERSON_NAME] 52" at bounding box center [348, 105] width 337 height 22
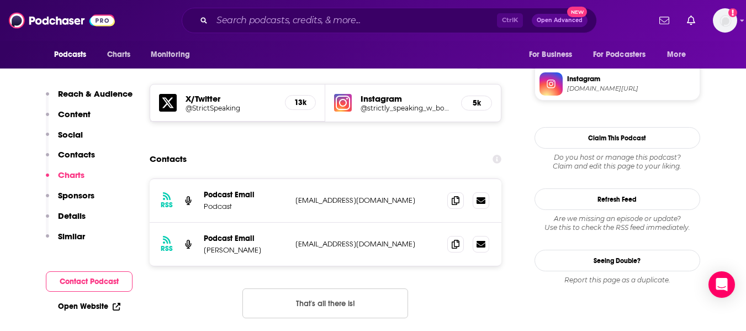
scroll to position [968, 0]
click at [452, 195] on icon at bounding box center [456, 199] width 8 height 9
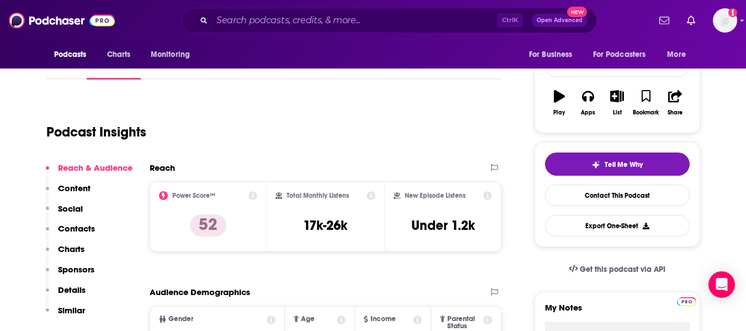
scroll to position [0, 0]
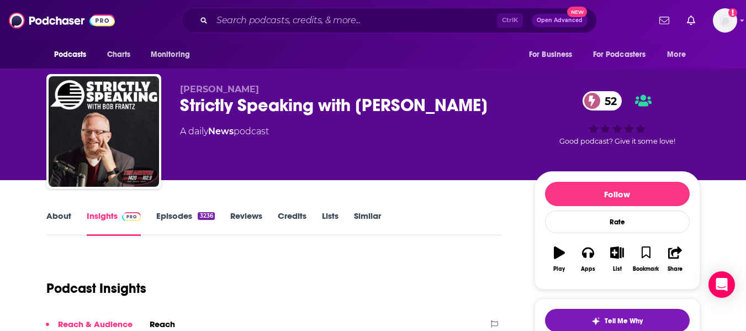
click at [52, 222] on link "About" at bounding box center [58, 222] width 25 height 25
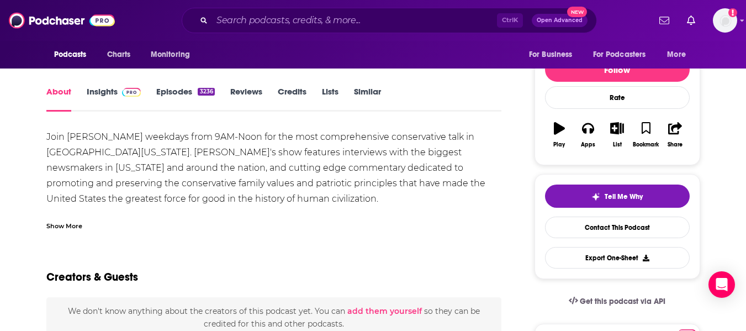
scroll to position [126, 0]
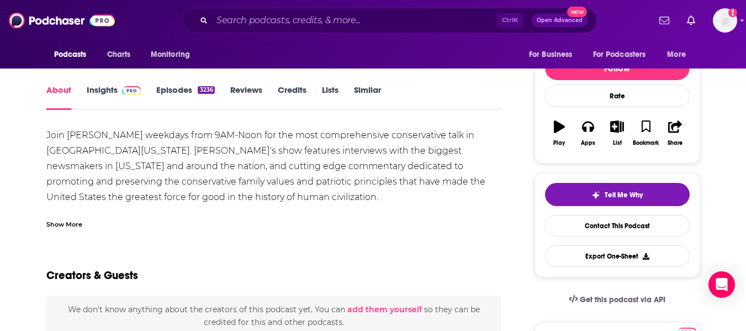
click at [64, 221] on div "Show More" at bounding box center [64, 223] width 36 height 10
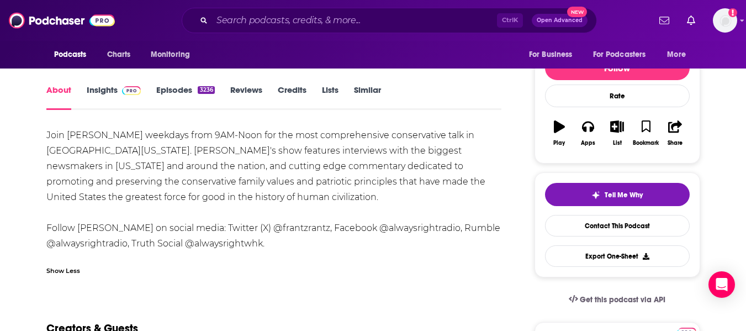
click at [335, 225] on div "Join [PERSON_NAME] weekdays from 9AM-Noon for the most comprehensive conservati…" at bounding box center [274, 190] width 456 height 124
click at [352, 230] on div "Join [PERSON_NAME] weekdays from 9AM-Noon for the most comprehensive conservati…" at bounding box center [274, 190] width 456 height 124
click at [252, 171] on div "Join [PERSON_NAME] weekdays from 9AM-Noon for the most comprehensive conservati…" at bounding box center [274, 190] width 456 height 124
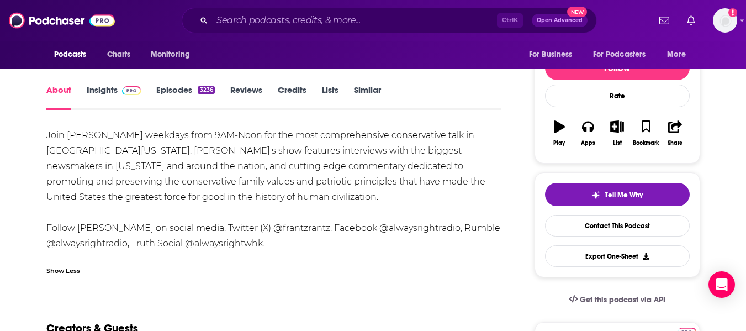
scroll to position [0, 0]
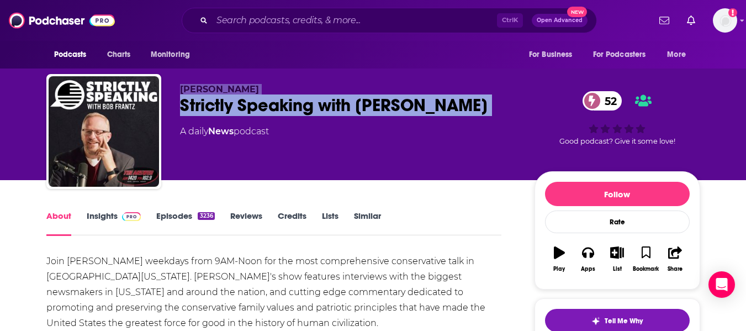
drag, startPoint x: 178, startPoint y: 87, endPoint x: 176, endPoint y: 128, distance: 41.5
click at [176, 128] on div "[PERSON_NAME] Strictly Speaking with [PERSON_NAME] 52 A daily News podcast 52 G…" at bounding box center [373, 133] width 654 height 119
copy div "[PERSON_NAME] Strictly Speaking with [PERSON_NAME] 52"
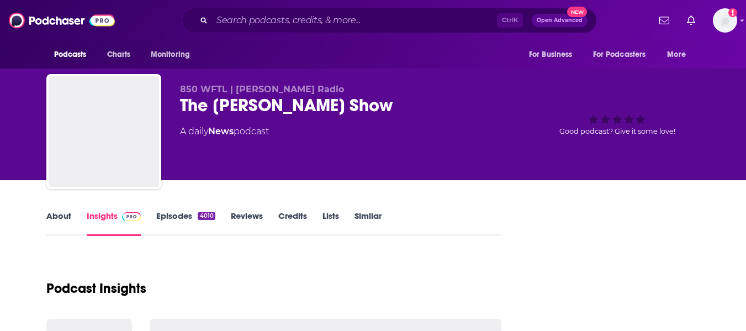
click at [57, 225] on link "About" at bounding box center [58, 222] width 25 height 25
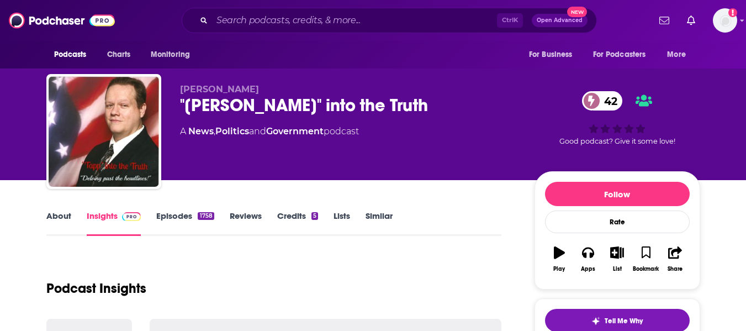
click at [52, 227] on link "About" at bounding box center [58, 222] width 25 height 25
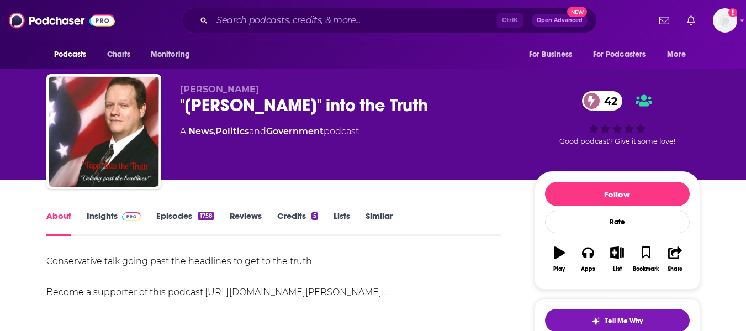
click at [207, 109] on div ""[PERSON_NAME]" into the Truth 42" at bounding box center [348, 105] width 337 height 22
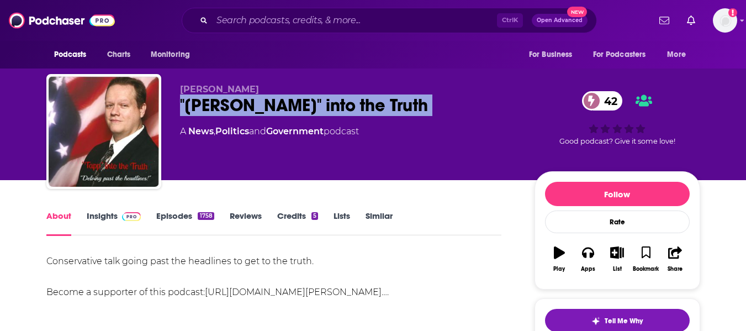
click at [207, 109] on div ""[PERSON_NAME]" into the Truth 42" at bounding box center [348, 105] width 337 height 22
copy div ""[PERSON_NAME]" into the Truth 42"
click at [99, 214] on link "Insights" at bounding box center [114, 222] width 55 height 25
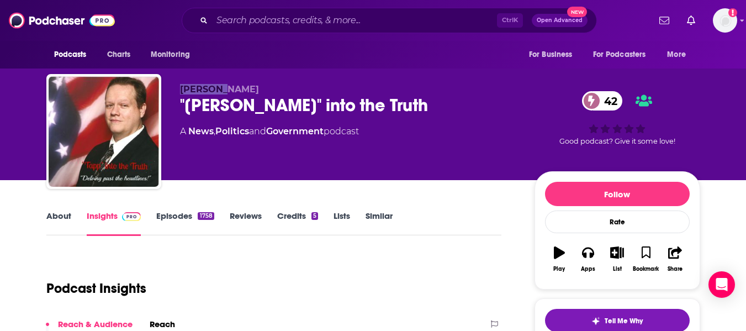
drag, startPoint x: 181, startPoint y: 88, endPoint x: 228, endPoint y: 88, distance: 47.5
click at [228, 88] on p "[PERSON_NAME]" at bounding box center [348, 89] width 337 height 10
copy span "[PERSON_NAME]"
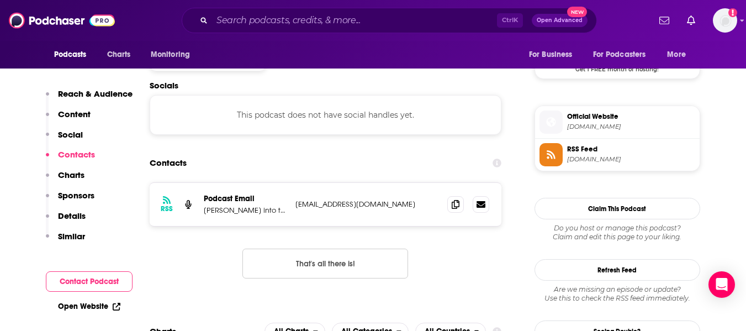
scroll to position [933, 0]
click at [453, 199] on icon at bounding box center [456, 203] width 8 height 9
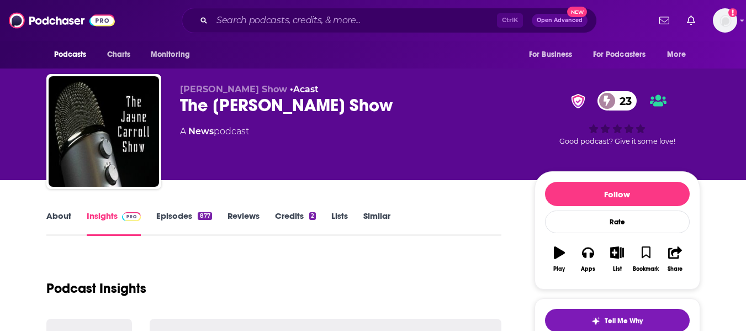
click at [48, 218] on link "About" at bounding box center [58, 222] width 25 height 25
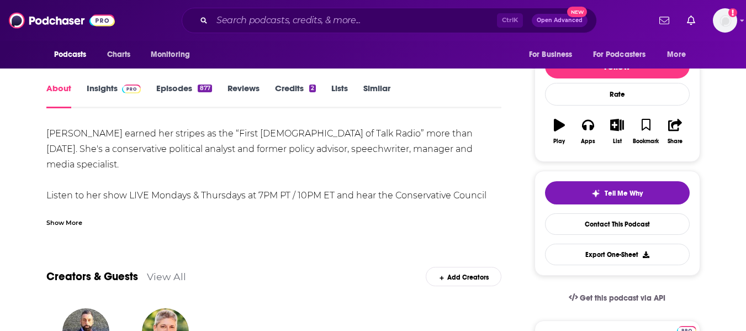
click at [60, 221] on div "Show More" at bounding box center [64, 222] width 36 height 10
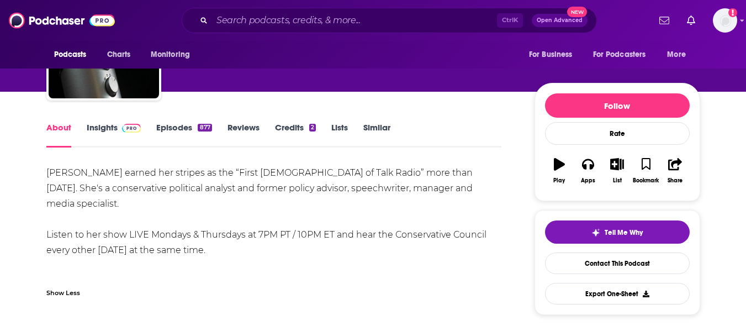
scroll to position [0, 0]
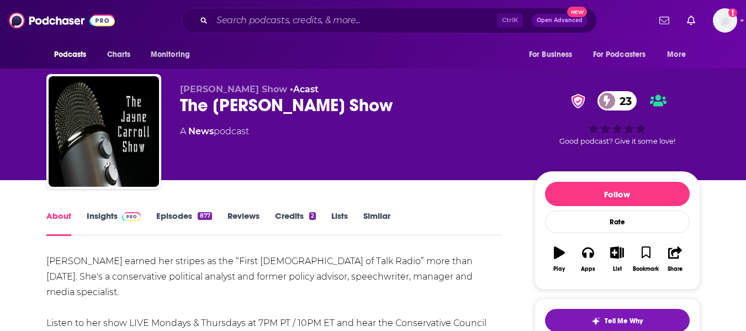
click at [228, 106] on div "The Jayne Carroll Show 23" at bounding box center [348, 105] width 337 height 22
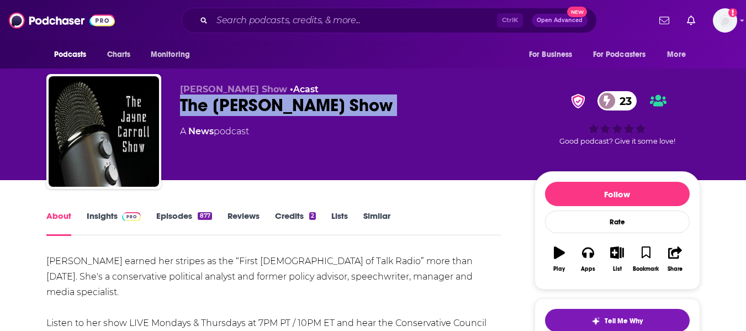
click at [228, 106] on div "The Jayne Carroll Show 23" at bounding box center [348, 105] width 337 height 22
copy div "The Jayne Carroll Show 23"
click at [103, 217] on link "Insights" at bounding box center [114, 222] width 55 height 25
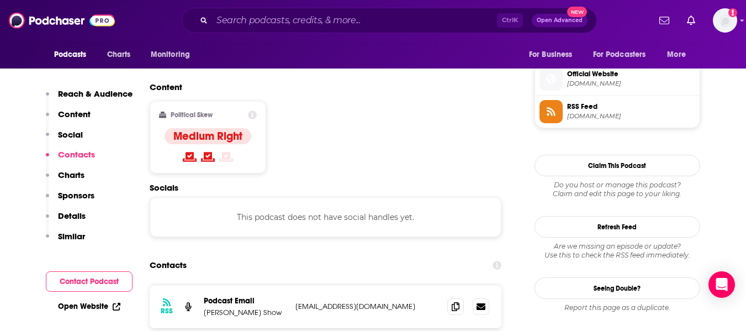
scroll to position [888, 0]
drag, startPoint x: 204, startPoint y: 248, endPoint x: 380, endPoint y: 240, distance: 175.8
click at [0, 0] on div "Podcast Email Jayne Carroll Show radiojayne@comcast.net radiojayne@comcast.net" at bounding box center [0, 0] width 0 height 0
copy div "Jayne Carroll Show radiojayne@comcast.net"
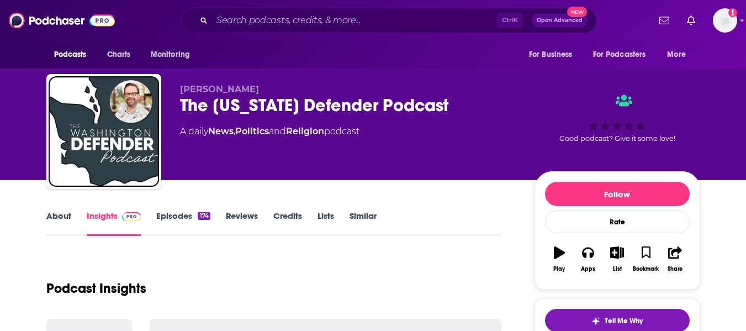
click at [65, 211] on link "About" at bounding box center [58, 222] width 25 height 25
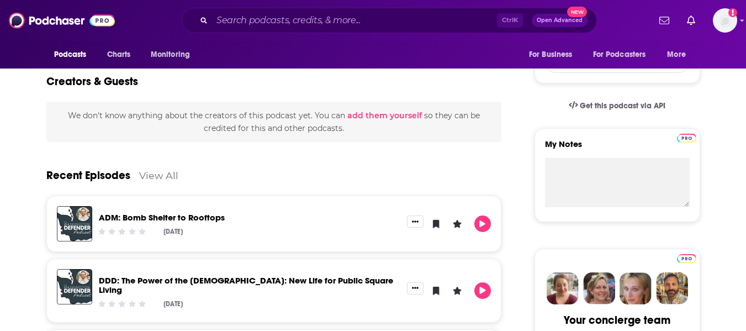
scroll to position [320, 0]
click at [161, 171] on link "View All" at bounding box center [158, 175] width 39 height 12
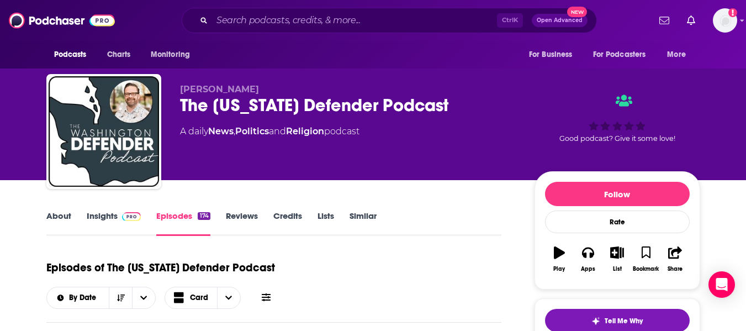
click at [205, 102] on div "The Washington Defender Podcast" at bounding box center [348, 105] width 337 height 22
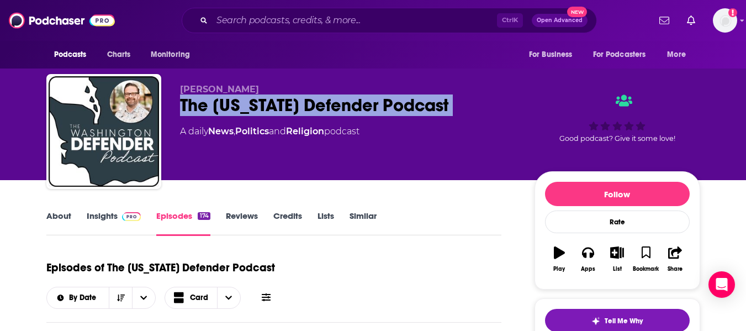
click at [205, 102] on div "The Washington Defender Podcast" at bounding box center [348, 105] width 337 height 22
copy div "The Washington Defender Podcast"
click at [97, 216] on link "Insights" at bounding box center [114, 222] width 55 height 25
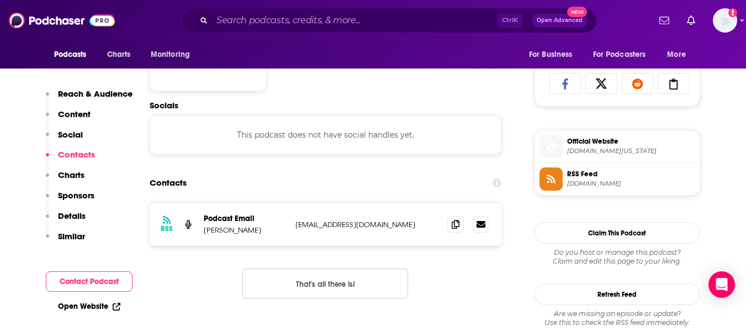
scroll to position [720, 0]
drag, startPoint x: 204, startPoint y: 229, endPoint x: 245, endPoint y: 230, distance: 40.9
click at [245, 230] on p "Brian Noble" at bounding box center [245, 229] width 83 height 9
copy p "Brian Noble"
click at [454, 220] on icon at bounding box center [456, 223] width 8 height 9
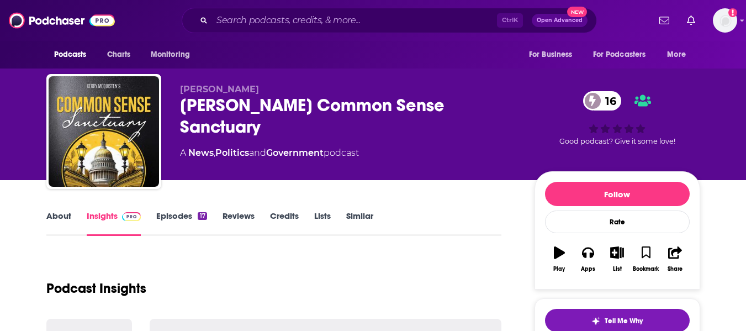
click at [51, 219] on link "About" at bounding box center [58, 222] width 25 height 25
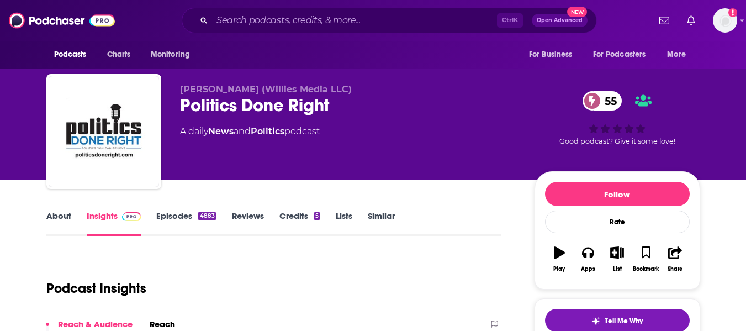
click at [52, 216] on link "About" at bounding box center [58, 222] width 25 height 25
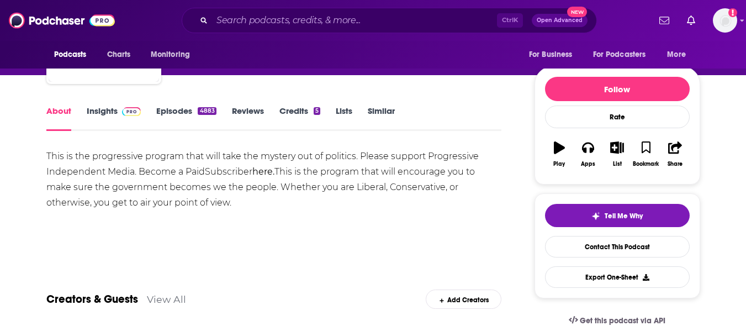
scroll to position [106, 0]
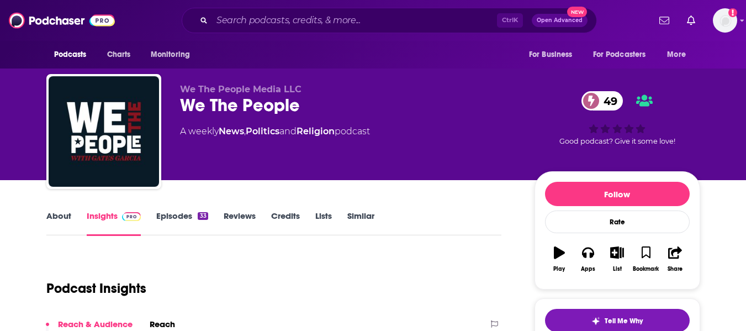
click at [56, 218] on link "About" at bounding box center [58, 222] width 25 height 25
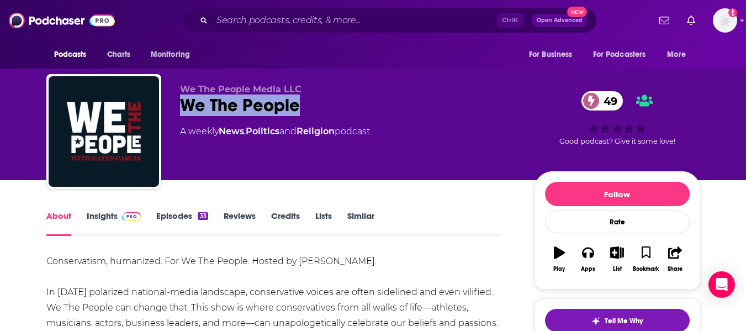
drag, startPoint x: 181, startPoint y: 106, endPoint x: 297, endPoint y: 110, distance: 115.5
click at [297, 110] on div "We The People 49" at bounding box center [348, 105] width 337 height 22
copy h1 "We The People"
click at [108, 213] on link "Insights" at bounding box center [114, 222] width 55 height 25
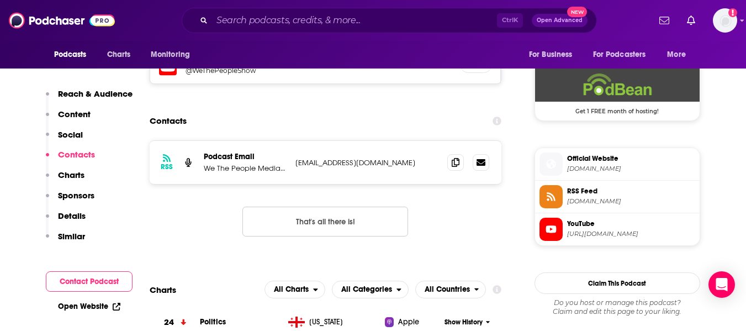
scroll to position [810, 0]
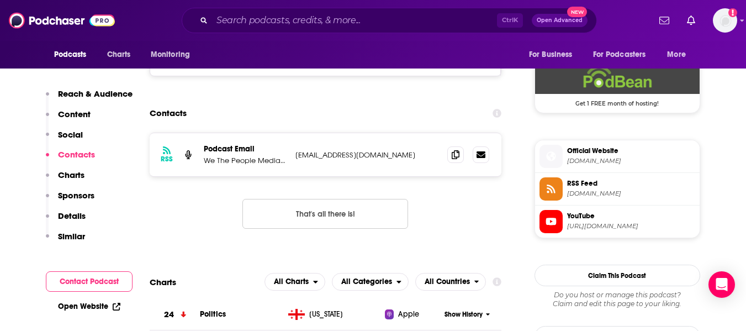
click at [178, 204] on div "RSS Podcast Email We The People Media LLC producer@wethepeoplemedia.com produce…" at bounding box center [326, 190] width 352 height 114
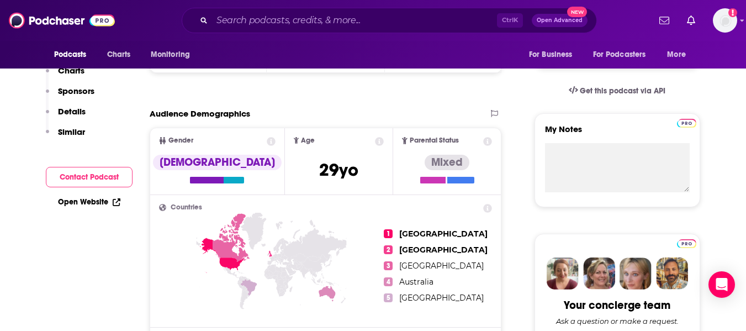
scroll to position [0, 0]
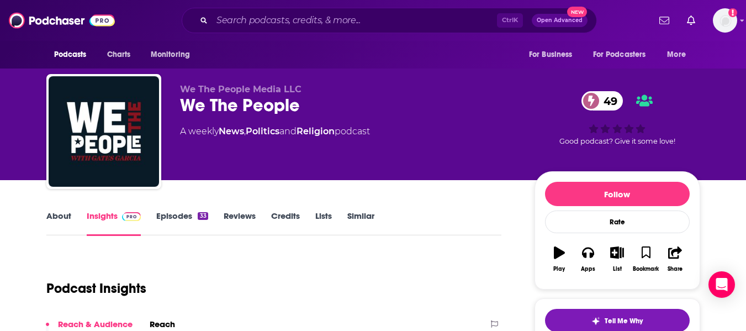
click at [54, 223] on link "About" at bounding box center [58, 222] width 25 height 25
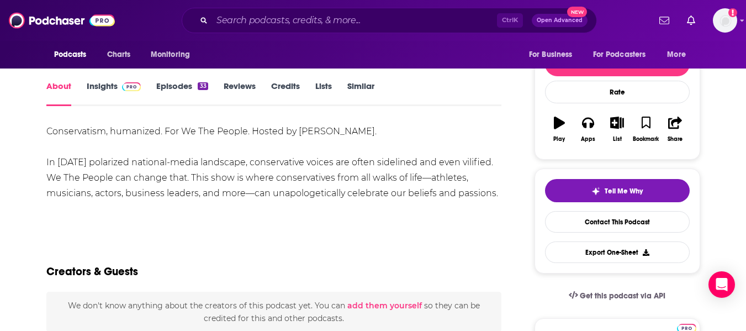
scroll to position [130, 0]
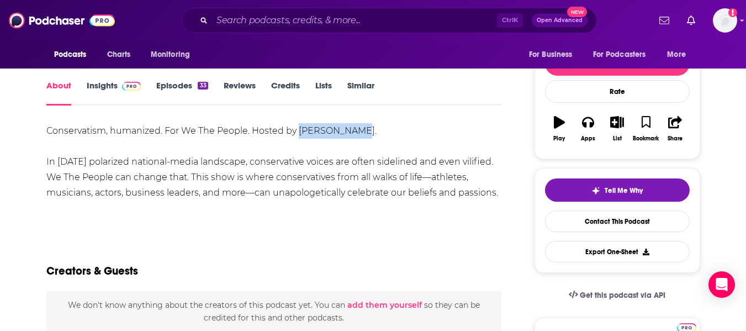
drag, startPoint x: 297, startPoint y: 128, endPoint x: 352, endPoint y: 133, distance: 55.4
click at [352, 133] on div "Conservatism, humanized. For We The People. Hosted by Gates Garcia. In today’s …" at bounding box center [274, 161] width 456 height 77
copy div "Gates Garcia"
click at [102, 87] on link "Insights" at bounding box center [114, 92] width 55 height 25
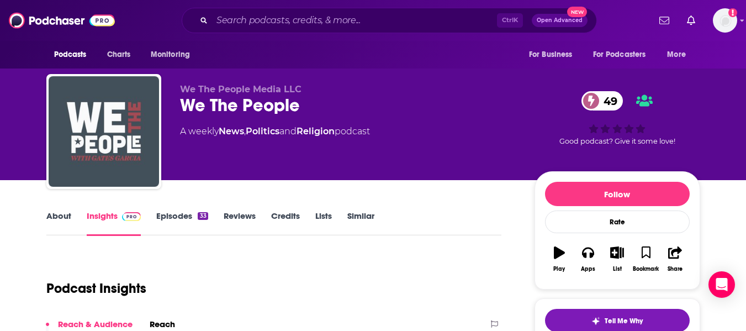
click at [102, 87] on img "We The People" at bounding box center [104, 131] width 110 height 110
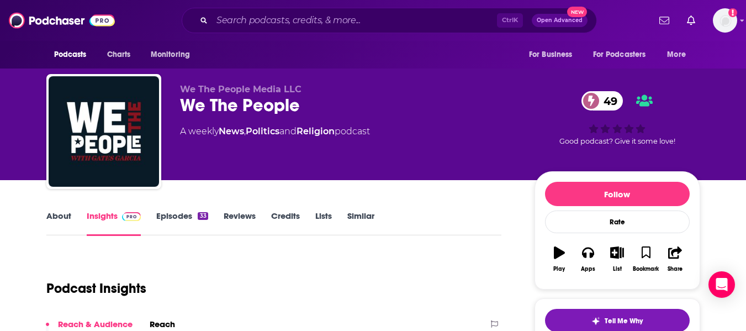
click at [0, 117] on div "We The People Media LLC We The People 49 A weekly News , Politics and Religion …" at bounding box center [373, 90] width 746 height 180
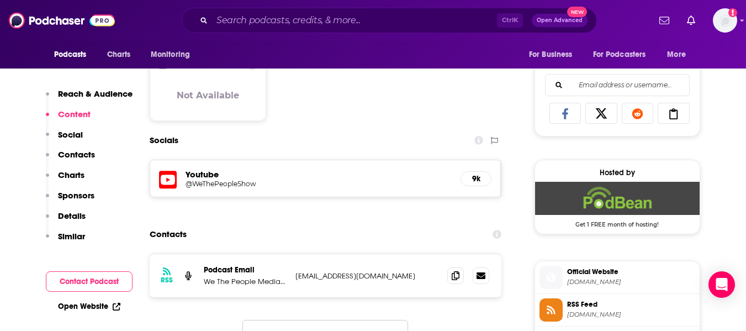
scroll to position [805, 0]
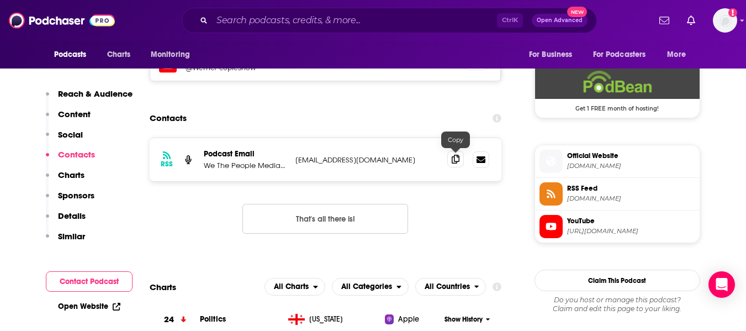
click at [456, 162] on icon at bounding box center [456, 159] width 8 height 9
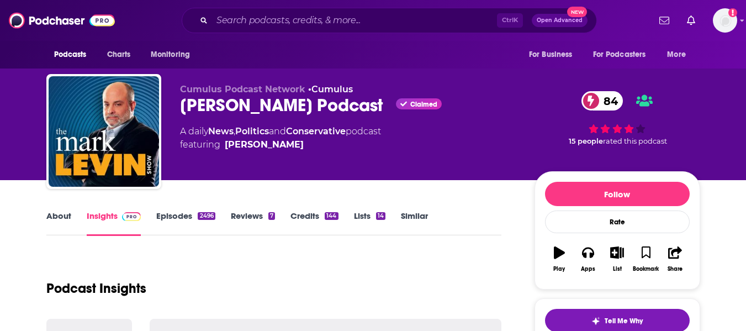
click at [64, 220] on link "About" at bounding box center [58, 222] width 25 height 25
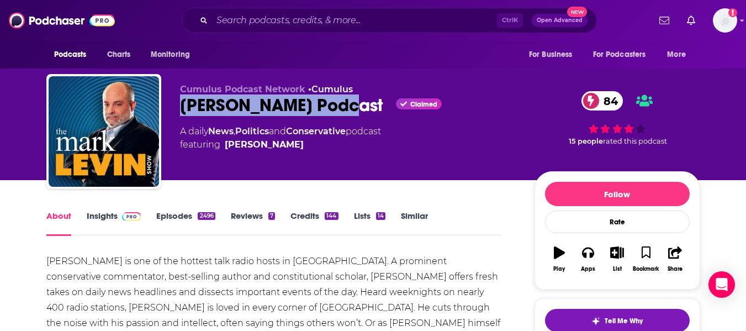
drag, startPoint x: 182, startPoint y: 108, endPoint x: 341, endPoint y: 102, distance: 159.2
click at [341, 102] on div "[PERSON_NAME] Podcast Claimed 84" at bounding box center [348, 105] width 337 height 22
copy h1 "[PERSON_NAME] Podcast"
click at [96, 217] on link "Insights" at bounding box center [114, 222] width 55 height 25
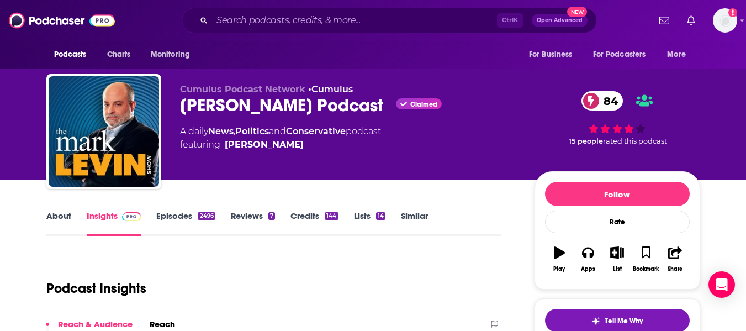
drag, startPoint x: 182, startPoint y: 101, endPoint x: 265, endPoint y: 106, distance: 82.5
click at [265, 106] on div "[PERSON_NAME] Podcast Claimed 84" at bounding box center [348, 105] width 337 height 22
copy h2 "[PERSON_NAME]"
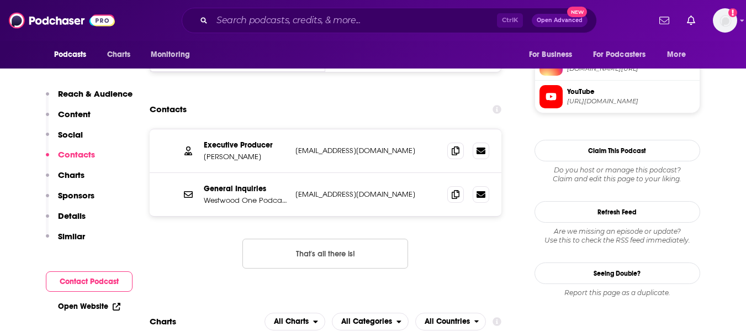
scroll to position [1021, 0]
drag, startPoint x: 205, startPoint y: 127, endPoint x: 250, endPoint y: 126, distance: 44.7
click at [250, 151] on p "[PERSON_NAME]" at bounding box center [245, 155] width 83 height 9
copy p "[PERSON_NAME]"
click at [450, 141] on span at bounding box center [455, 149] width 17 height 17
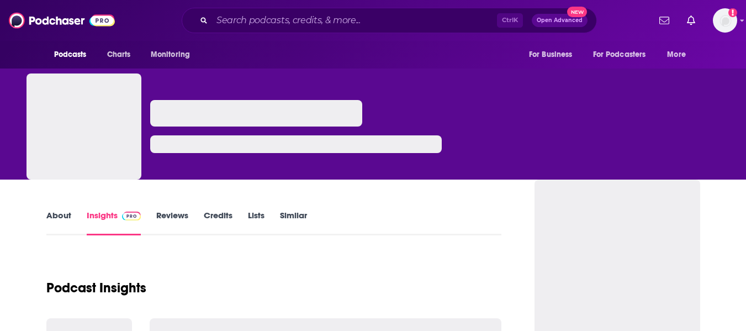
click at [56, 225] on link "About" at bounding box center [58, 222] width 25 height 25
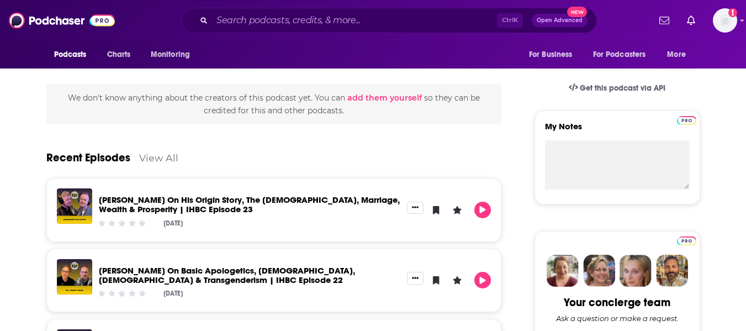
scroll to position [338, 0]
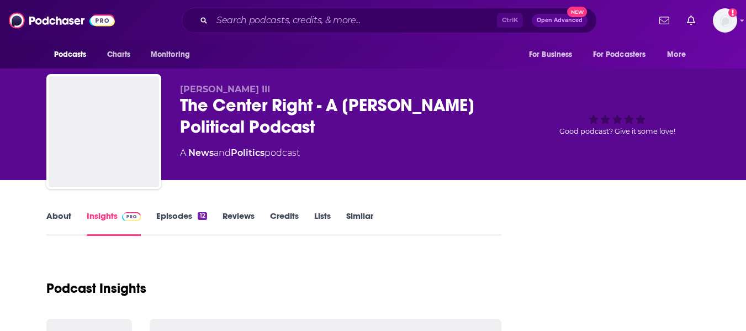
click at [56, 214] on link "About" at bounding box center [58, 222] width 25 height 25
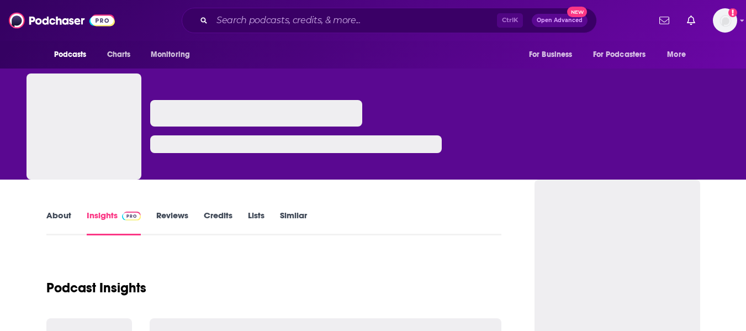
click at [51, 219] on link "About" at bounding box center [58, 222] width 25 height 25
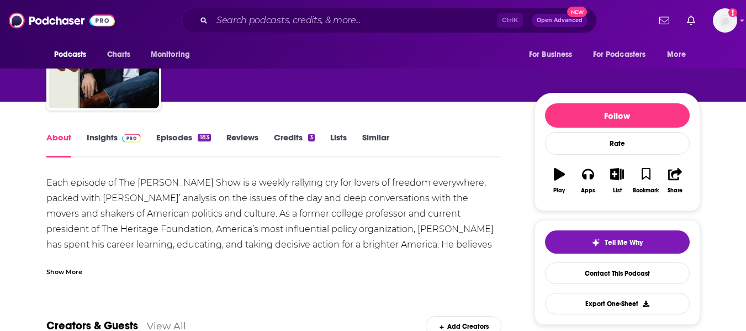
scroll to position [79, 0]
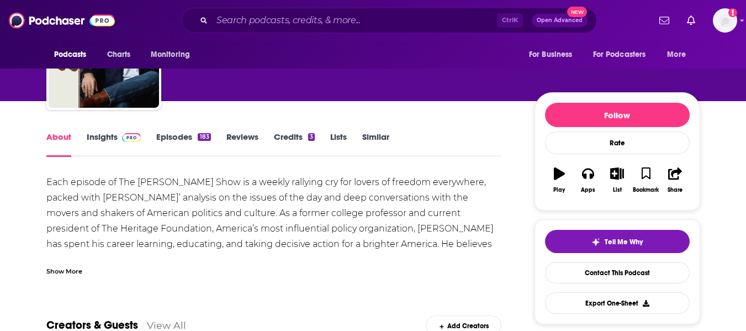
click at [74, 268] on div "Show More" at bounding box center [64, 270] width 36 height 10
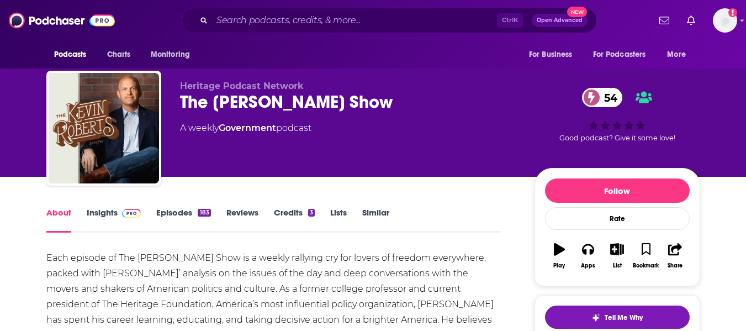
scroll to position [0, 0]
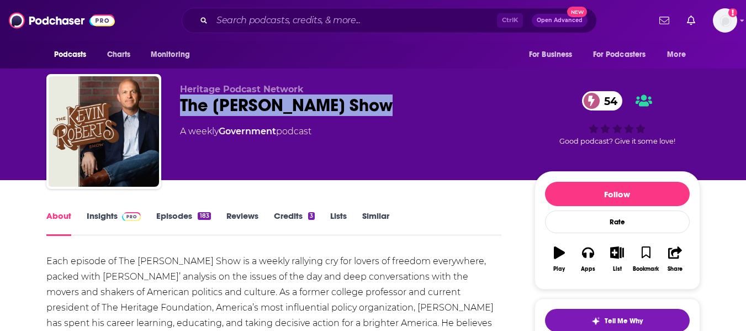
drag, startPoint x: 180, startPoint y: 104, endPoint x: 367, endPoint y: 106, distance: 186.7
click at [367, 106] on div "The Kevin Roberts Show 54" at bounding box center [348, 105] width 337 height 22
copy h2 "The Kevin Roberts Show"
click at [101, 221] on link "Insights" at bounding box center [114, 222] width 55 height 25
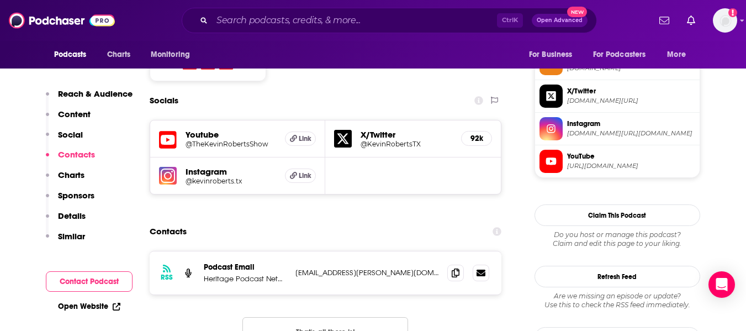
scroll to position [924, 0]
click at [453, 267] on icon at bounding box center [456, 271] width 8 height 9
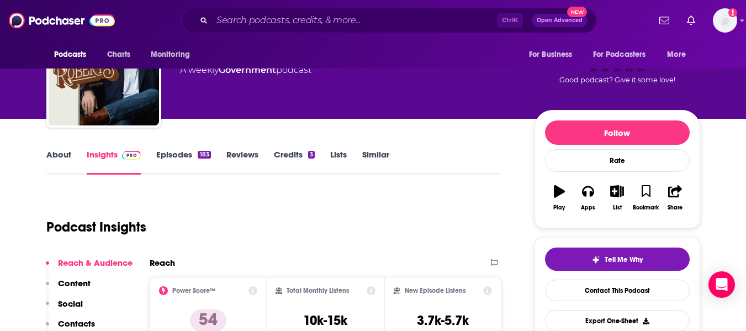
scroll to position [0, 0]
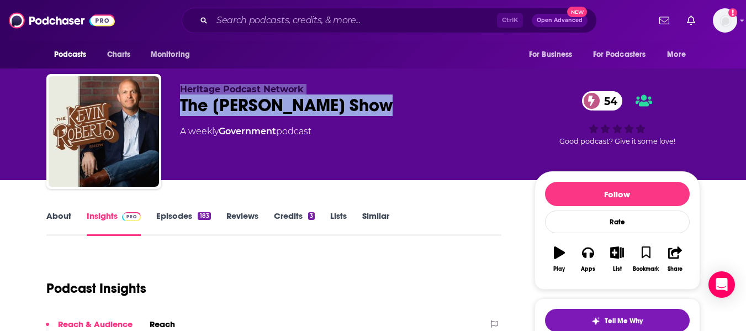
drag, startPoint x: 179, startPoint y: 87, endPoint x: 409, endPoint y: 110, distance: 231.5
click at [409, 110] on div "Heritage Podcast Network The Kevin Roberts Show 54 A weekly Government podcast …" at bounding box center [373, 133] width 654 height 119
copy div "Heritage Podcast Network The Kevin Roberts Show"
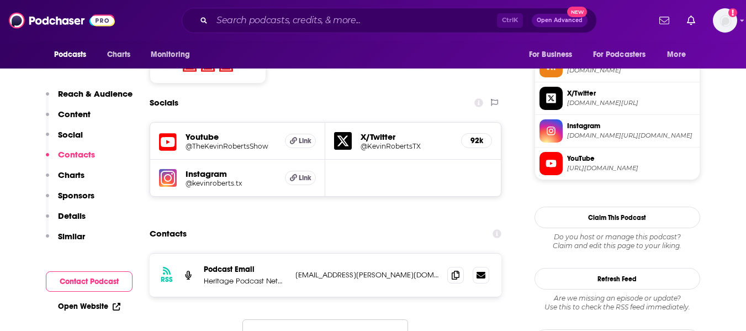
scroll to position [921, 0]
click at [458, 266] on span at bounding box center [455, 274] width 17 height 17
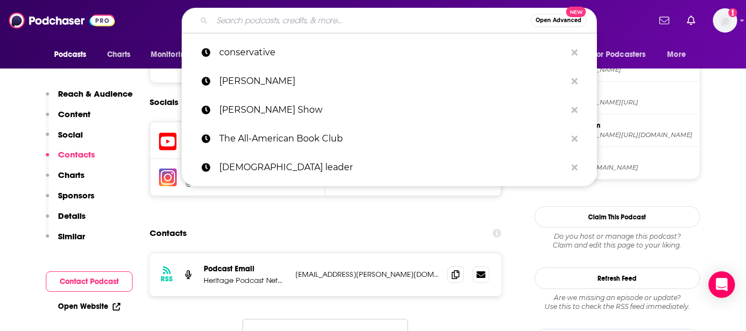
click at [292, 17] on input "Search podcasts, credits, & more..." at bounding box center [371, 21] width 319 height 18
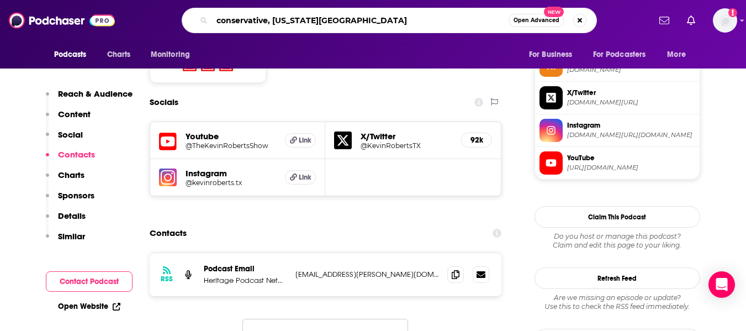
type input "conservative, [US_STATE][GEOGRAPHIC_DATA]"
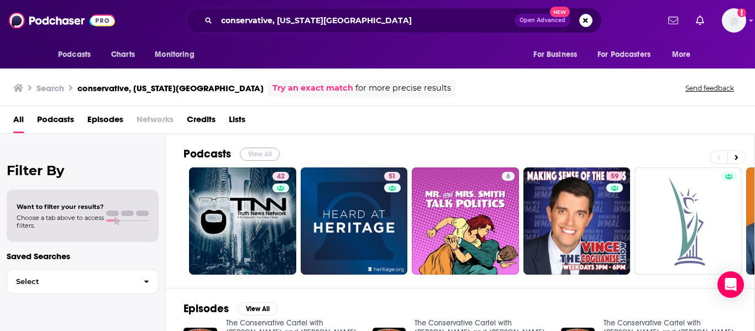
click at [265, 150] on button "View All" at bounding box center [260, 153] width 40 height 13
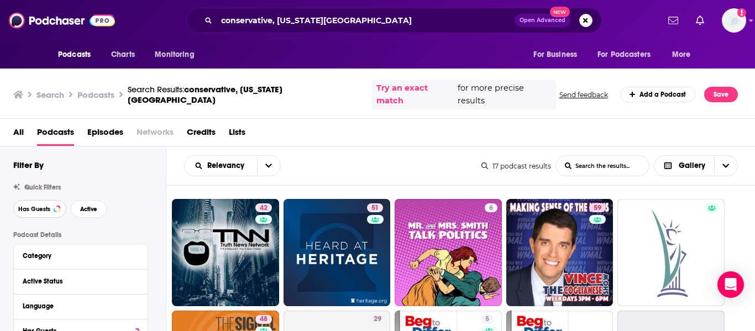
click at [31, 200] on button "Has Guests" at bounding box center [39, 209] width 53 height 18
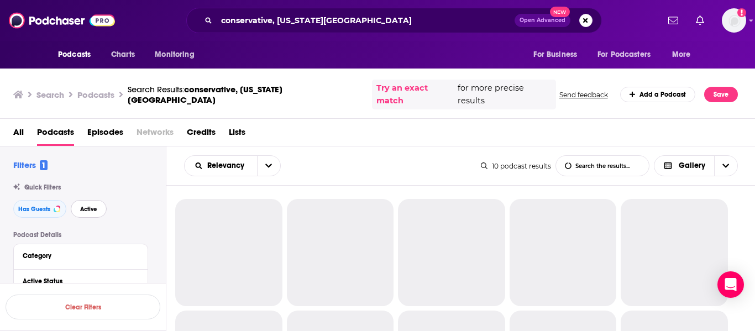
click at [85, 206] on span "Active" at bounding box center [88, 209] width 17 height 6
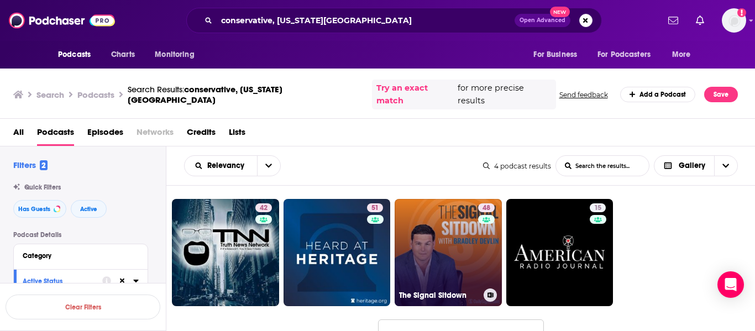
click at [429, 240] on link "48 The Signal Sitdown" at bounding box center [447, 252] width 107 height 107
click at [449, 214] on link "48 The Signal Sitdown" at bounding box center [447, 252] width 107 height 107
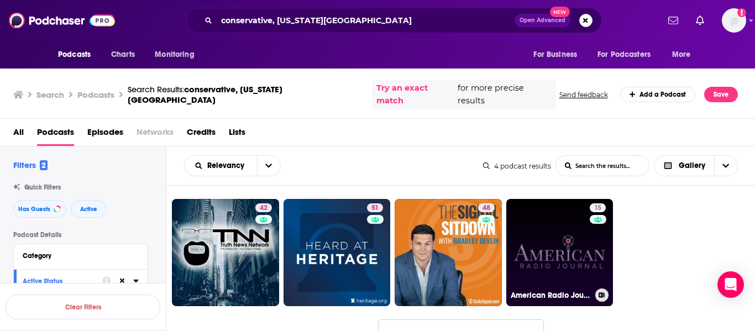
click at [544, 220] on link "15 American Radio Journal" at bounding box center [559, 252] width 107 height 107
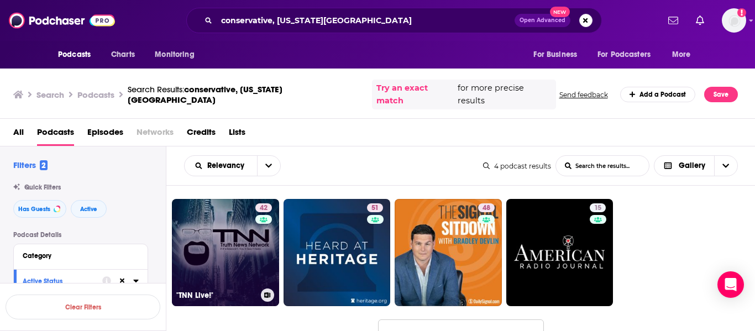
click at [232, 221] on link "42 "TNN Live!"" at bounding box center [225, 252] width 107 height 107
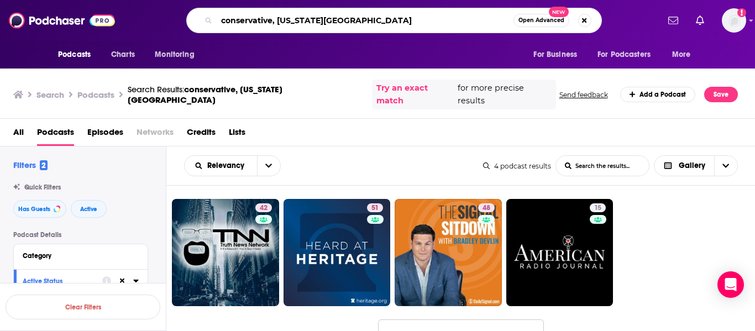
click at [360, 22] on input "conservative, washington DC" at bounding box center [365, 21] width 297 height 18
type input "conservative"
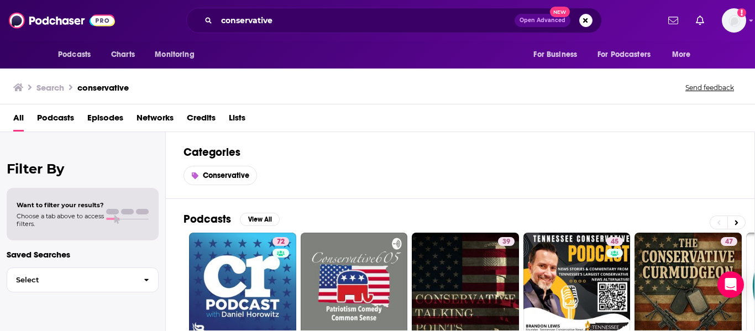
click at [62, 117] on span "Podcasts" at bounding box center [55, 120] width 37 height 23
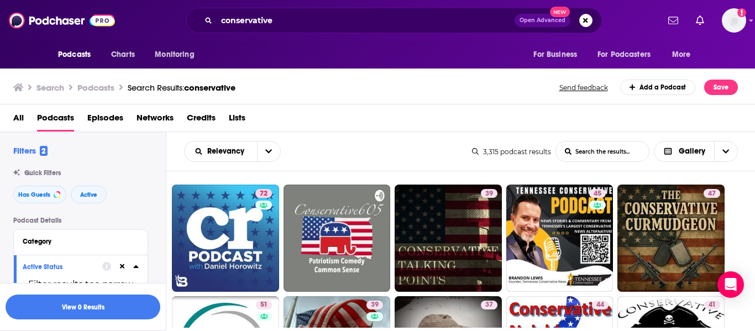
scroll to position [56, 0]
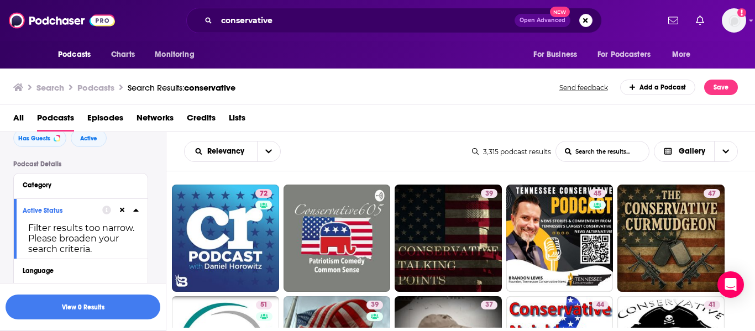
click at [122, 209] on icon at bounding box center [122, 210] width 5 height 5
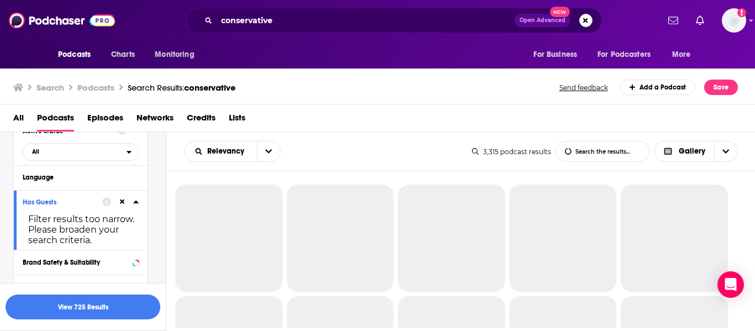
scroll to position [140, 0]
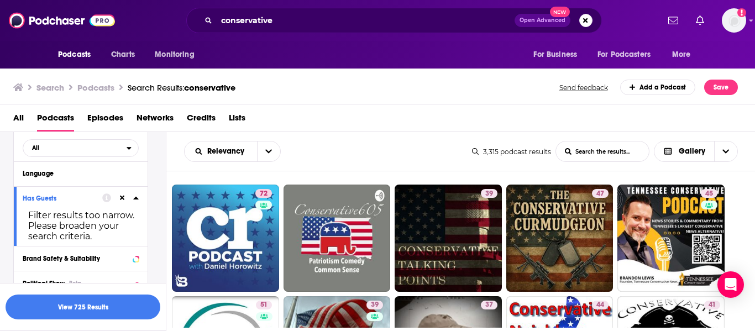
click at [122, 193] on button at bounding box center [122, 197] width 9 height 9
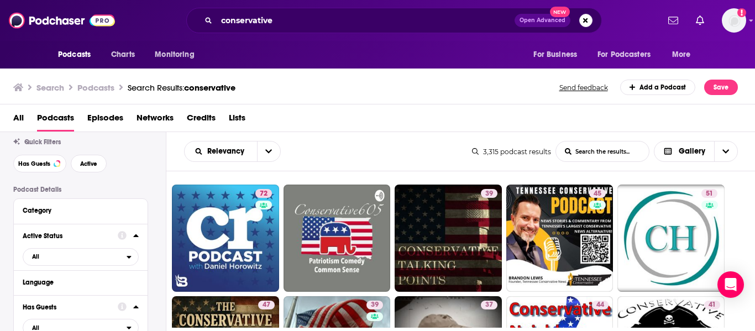
scroll to position [0, 0]
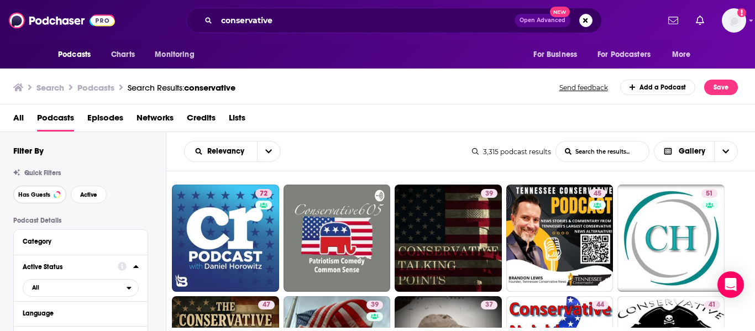
click at [51, 196] on button "Has Guests" at bounding box center [39, 195] width 53 height 18
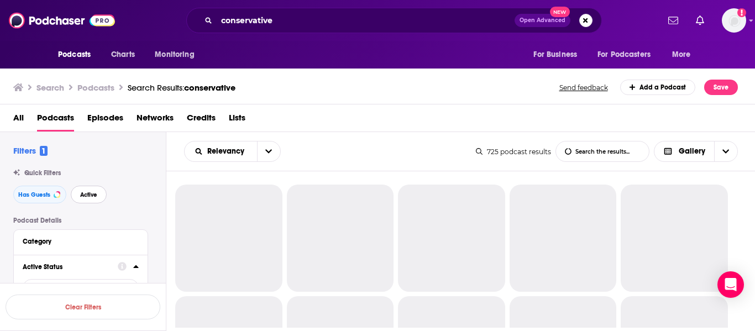
click at [83, 197] on span "Active" at bounding box center [88, 195] width 17 height 6
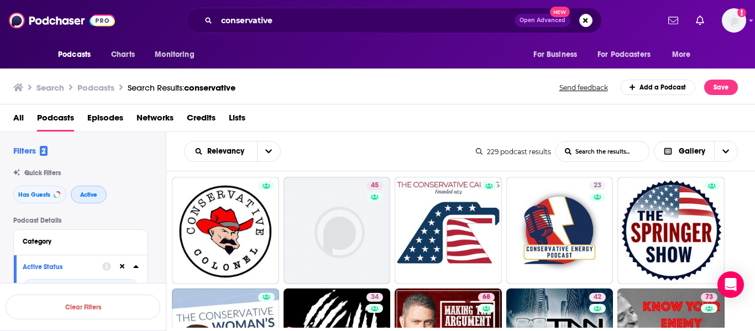
scroll to position [341, 0]
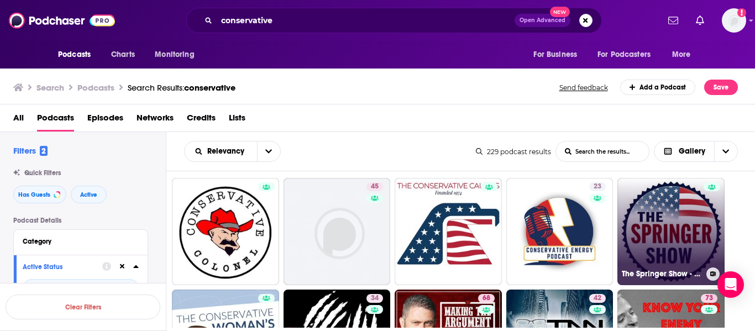
click at [677, 210] on link "The Springer Show - The Voice of Conservative Truth" at bounding box center [670, 231] width 107 height 107
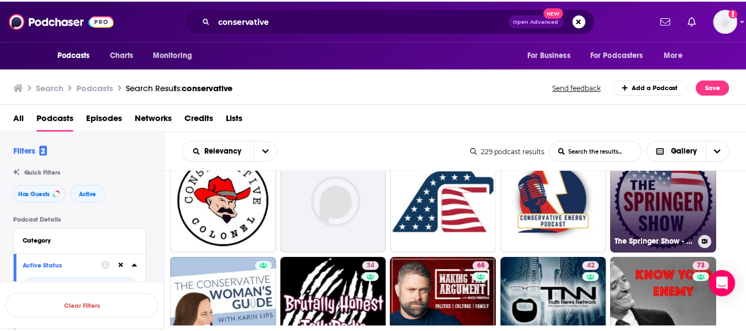
scroll to position [370, 0]
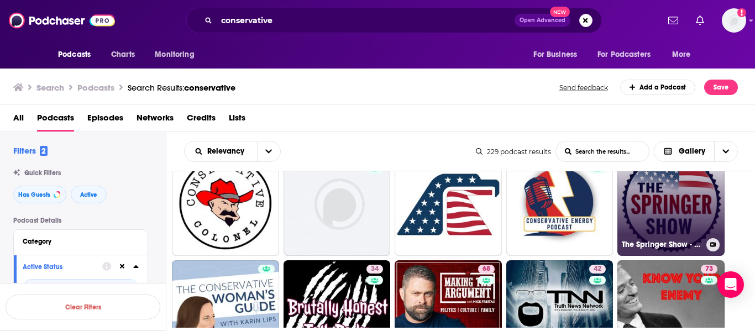
click at [667, 189] on link "The Springer Show - The Voice of Conservative Truth" at bounding box center [670, 202] width 107 height 107
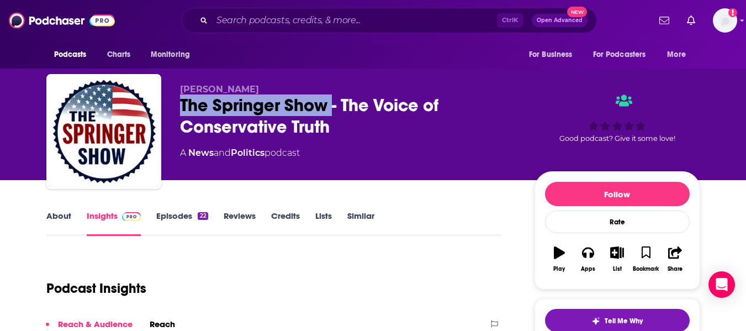
drag, startPoint x: 181, startPoint y: 106, endPoint x: 332, endPoint y: 99, distance: 151.5
click at [332, 99] on div "The Springer Show - The Voice of Conservative Truth" at bounding box center [348, 115] width 337 height 43
copy h2 "The Springer Show"
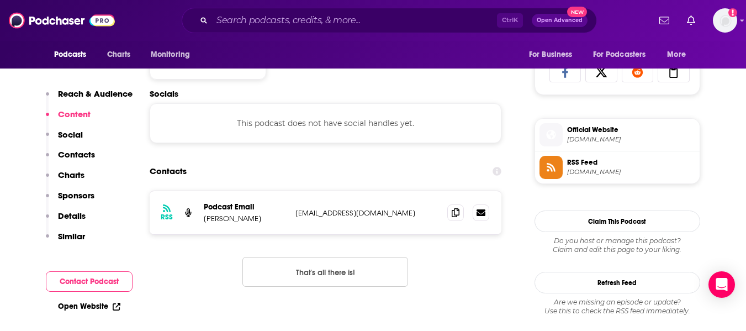
scroll to position [737, 0]
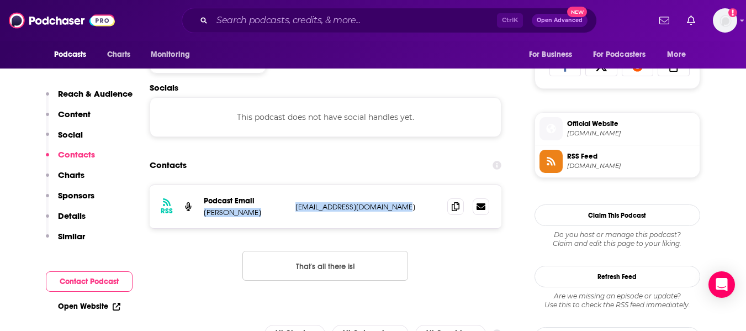
drag, startPoint x: 204, startPoint y: 213, endPoint x: 397, endPoint y: 209, distance: 193.4
click at [0, 0] on div "Podcast Email Brian Springer springershow@protonmail.com springershow@protonmai…" at bounding box center [0, 0] width 0 height 0
copy div "Brian Springer springershow@protonmail.com"
click at [309, 159] on div "Contacts" at bounding box center [326, 165] width 352 height 21
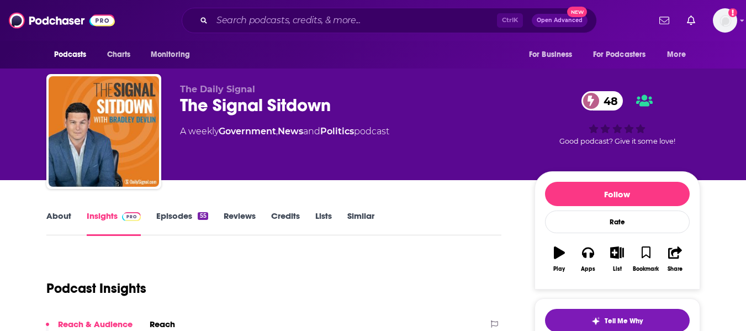
click at [52, 221] on link "About" at bounding box center [58, 222] width 25 height 25
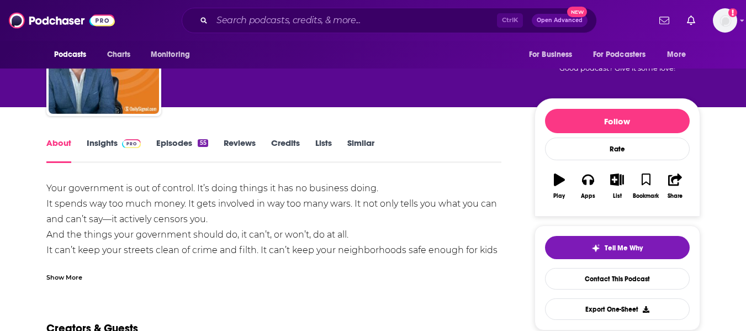
scroll to position [74, 0]
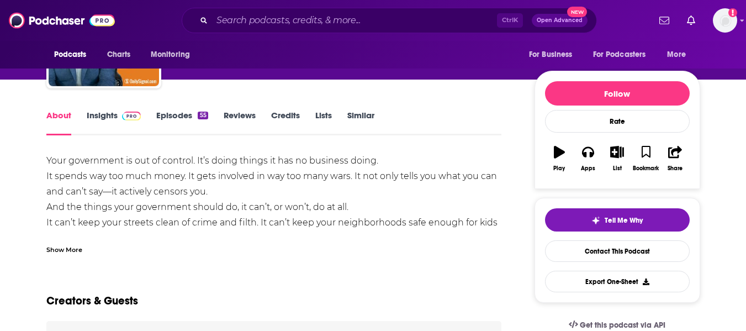
scroll to position [101, 0]
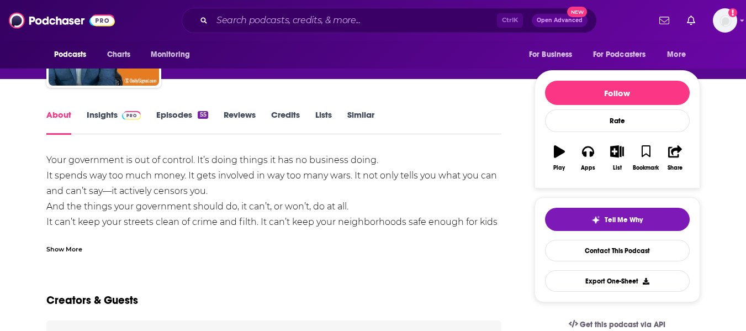
click at [69, 241] on div "Show More" at bounding box center [274, 244] width 456 height 19
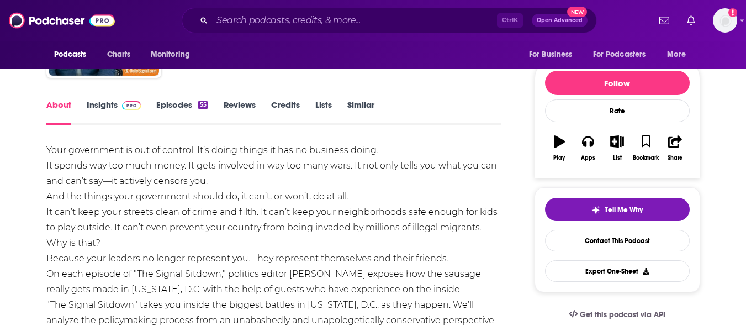
scroll to position [0, 0]
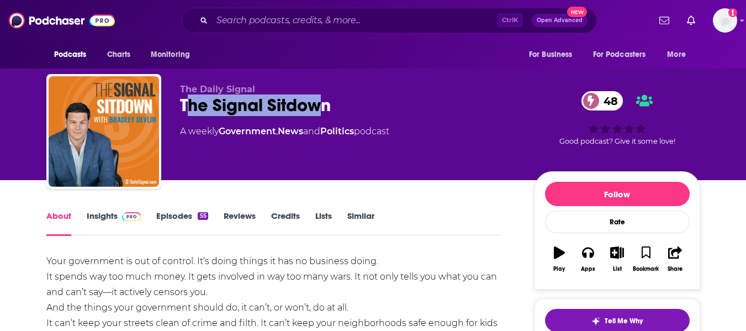
drag, startPoint x: 184, startPoint y: 107, endPoint x: 323, endPoint y: 109, distance: 139.2
click at [323, 109] on div "The Signal Sitdown 48" at bounding box center [348, 105] width 337 height 22
drag, startPoint x: 178, startPoint y: 104, endPoint x: 330, endPoint y: 106, distance: 151.9
click at [330, 106] on div "The Daily Signal The Signal Sitdown 48 A weekly Government , News and Politics …" at bounding box center [373, 133] width 654 height 119
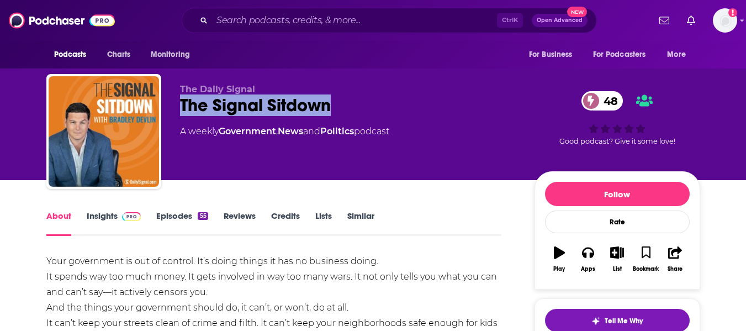
copy h1 "The Signal Sitdown"
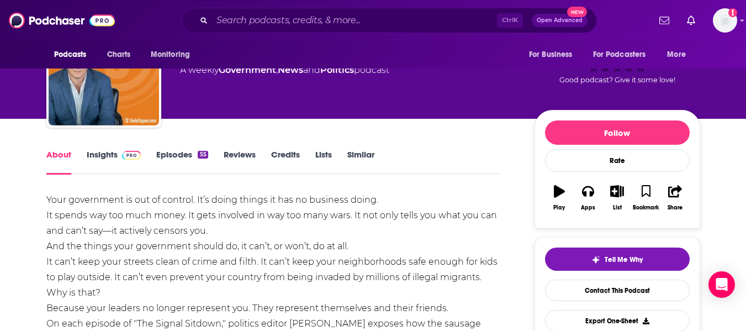
scroll to position [62, 0]
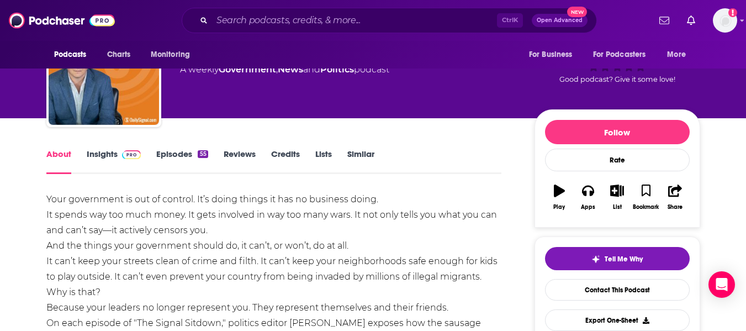
click at [99, 161] on link "Insights" at bounding box center [114, 161] width 55 height 25
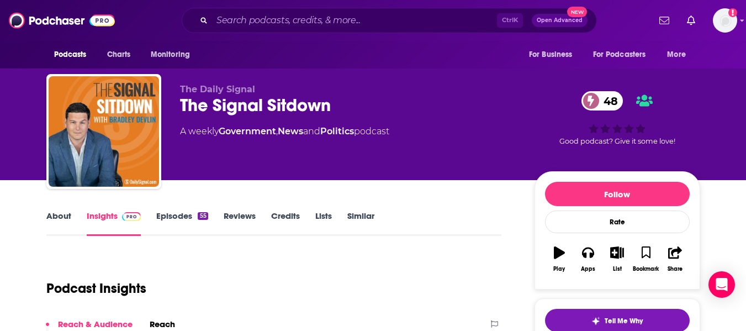
click at [0, 173] on div "The Daily Signal The Signal Sitdown 48 A weekly Government , News and Politics …" at bounding box center [373, 90] width 746 height 180
click at [56, 223] on link "About" at bounding box center [58, 222] width 25 height 25
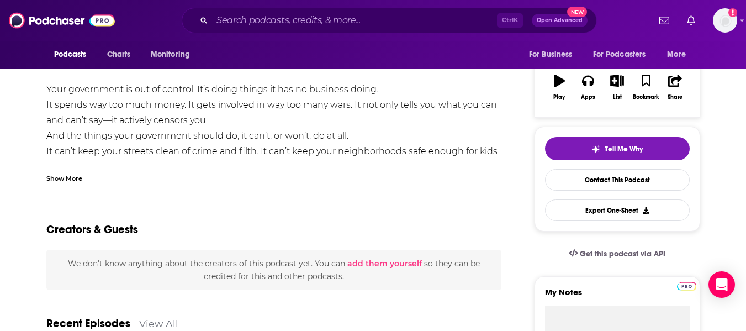
scroll to position [174, 0]
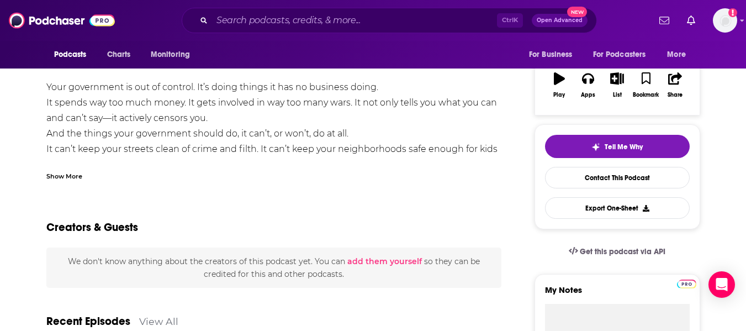
click at [70, 173] on div "Show More" at bounding box center [64, 175] width 36 height 10
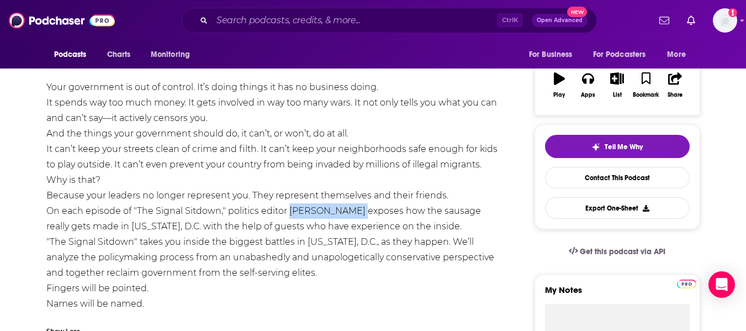
drag, startPoint x: 290, startPoint y: 211, endPoint x: 349, endPoint y: 214, distance: 59.2
click at [349, 214] on div "Your government is out of control. It’s doing things it has no business doing. …" at bounding box center [274, 196] width 456 height 232
copy div "[PERSON_NAME]"
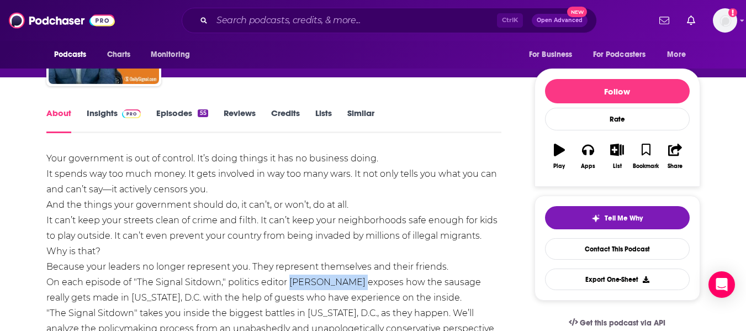
scroll to position [19, 0]
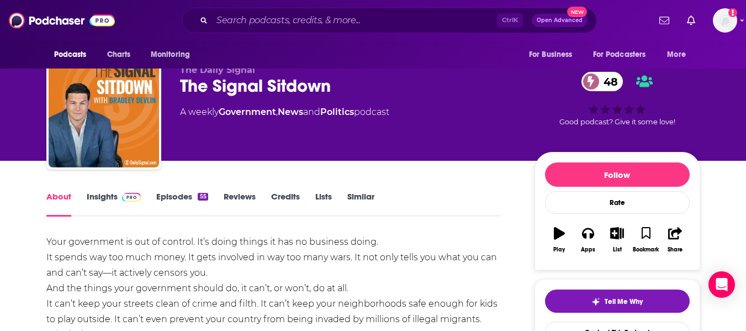
click at [93, 197] on link "Insights" at bounding box center [114, 203] width 55 height 25
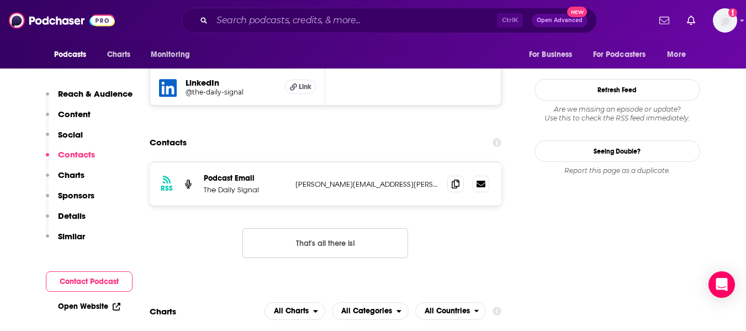
scroll to position [1021, 0]
drag, startPoint x: 292, startPoint y: 117, endPoint x: 331, endPoint y: 115, distance: 38.7
click at [331, 163] on div "RSS Podcast Email The Daily Signal [PERSON_NAME][EMAIL_ADDRESS][PERSON_NAME][DO…" at bounding box center [326, 184] width 352 height 43
click at [331, 180] on p "[PERSON_NAME][EMAIL_ADDRESS][PERSON_NAME][DOMAIN_NAME]" at bounding box center [368, 184] width 144 height 9
drag, startPoint x: 203, startPoint y: 119, endPoint x: 336, endPoint y: 115, distance: 133.2
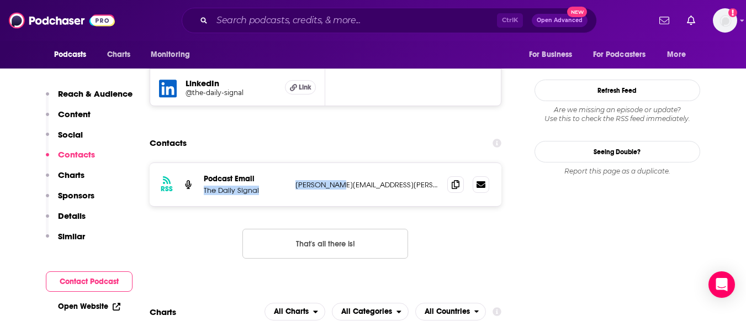
click at [0, 0] on div "Podcast Email The Daily Signal [PERSON_NAME][EMAIL_ADDRESS][PERSON_NAME][DOMAIN…" at bounding box center [0, 0] width 0 height 0
copy div "The Daily Signal [PERSON_NAME].[PERSON_NAME]"
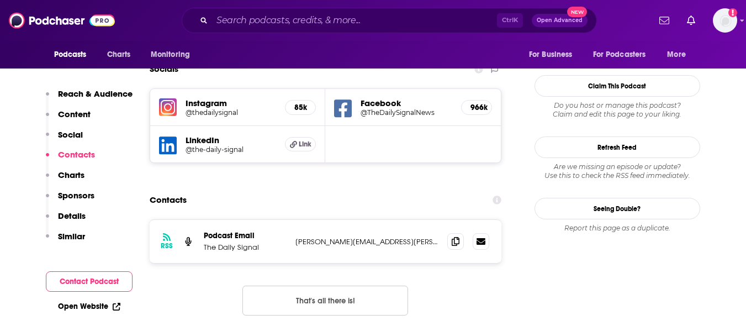
scroll to position [964, 0]
click at [450, 232] on span at bounding box center [455, 240] width 17 height 17
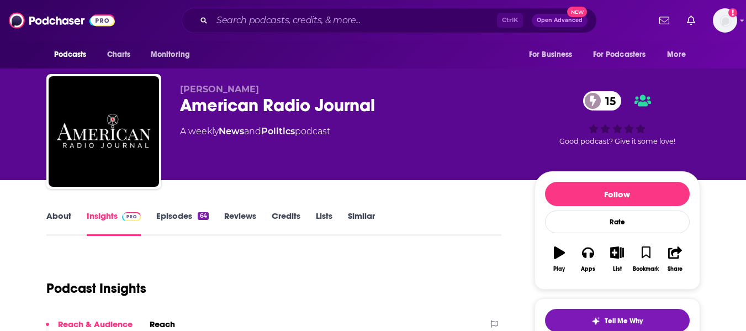
click at [51, 219] on link "About" at bounding box center [58, 222] width 25 height 25
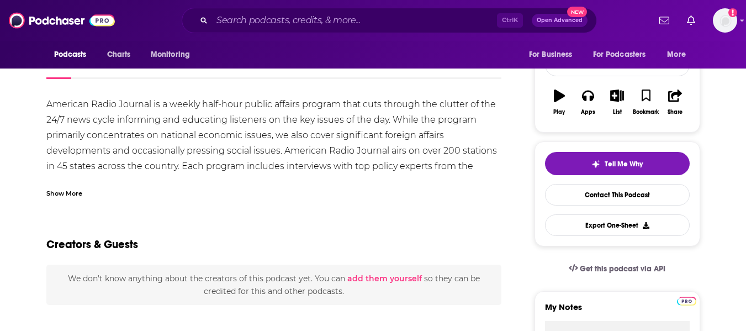
scroll to position [158, 0]
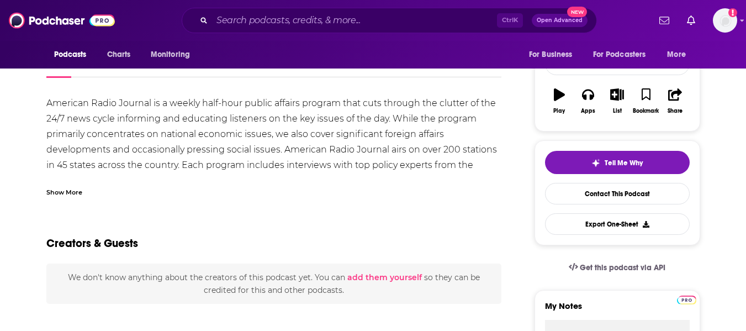
click at [65, 187] on div "Show More" at bounding box center [64, 191] width 36 height 10
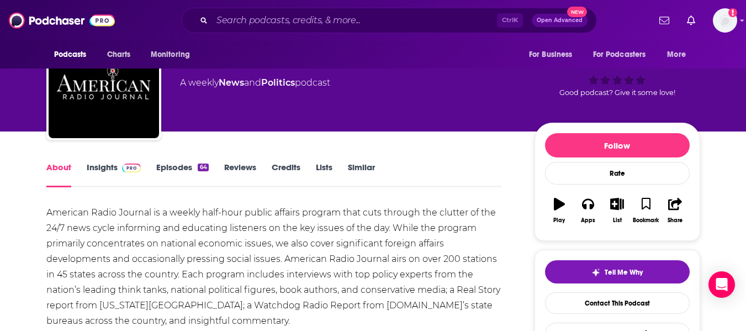
scroll to position [0, 0]
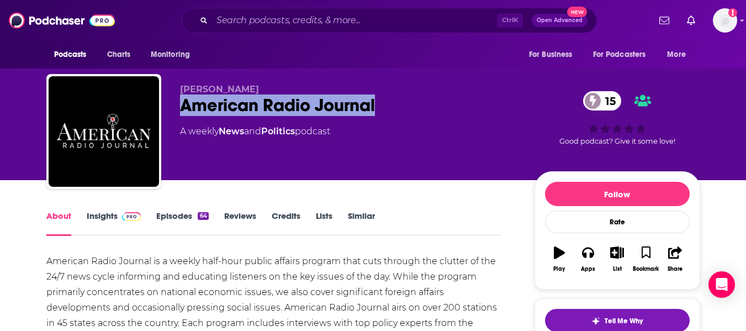
drag, startPoint x: 182, startPoint y: 106, endPoint x: 380, endPoint y: 109, distance: 197.8
click at [380, 109] on div "American Radio Journal 15" at bounding box center [348, 105] width 337 height 22
copy h1 "American Radio Journal"
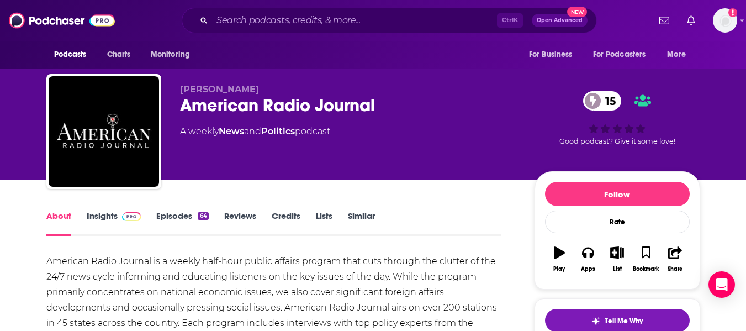
click at [0, 167] on div "[PERSON_NAME] American Radio Journal 15 A weekly News and Politics podcast 15 G…" at bounding box center [373, 90] width 746 height 180
click at [101, 225] on link "Insights" at bounding box center [114, 222] width 55 height 25
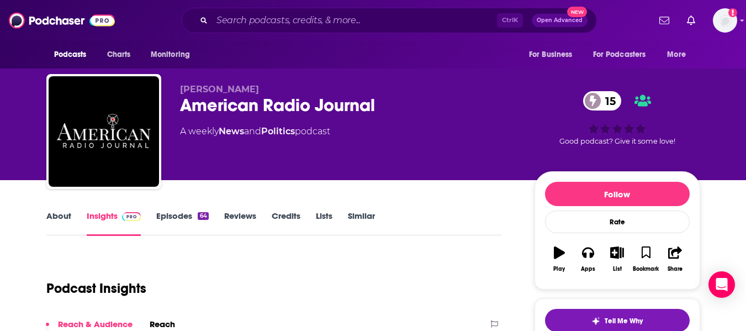
click at [0, 173] on div "[PERSON_NAME] American Radio Journal 15 A weekly News and Politics podcast 15 G…" at bounding box center [373, 90] width 746 height 180
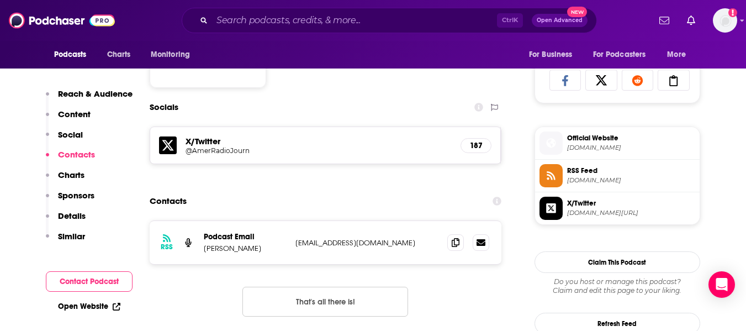
scroll to position [722, 0]
drag, startPoint x: 203, startPoint y: 249, endPoint x: 413, endPoint y: 245, distance: 209.9
click at [413, 245] on div "RSS Podcast Email [PERSON_NAME] [EMAIL_ADDRESS][DOMAIN_NAME] [EMAIL_ADDRESS][DO…" at bounding box center [326, 242] width 352 height 43
copy div "[PERSON_NAME] [EMAIL_ADDRESS][DOMAIN_NAME]"
click at [306, 193] on div "Contacts" at bounding box center [326, 201] width 352 height 21
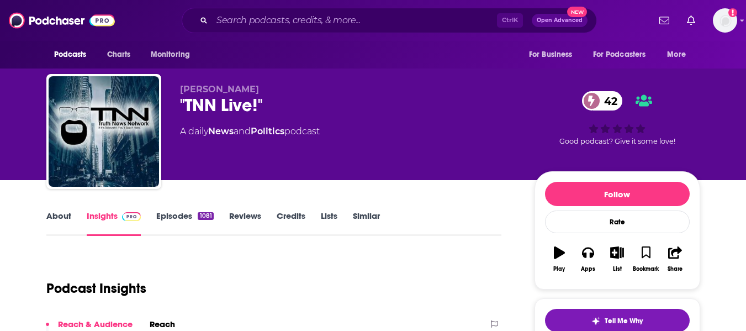
click at [56, 217] on link "About" at bounding box center [58, 222] width 25 height 25
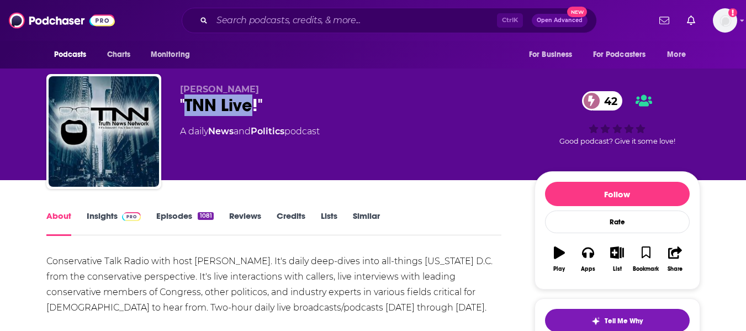
drag, startPoint x: 185, startPoint y: 108, endPoint x: 250, endPoint y: 108, distance: 65.2
click at [250, 108] on div ""TNN Live!" 42" at bounding box center [348, 105] width 337 height 22
copy h1 "TNN Live"
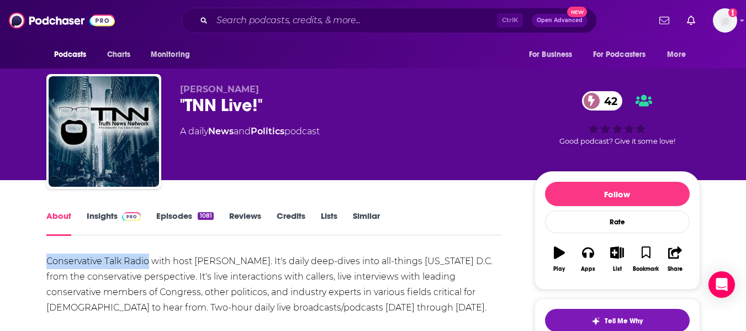
drag, startPoint x: 46, startPoint y: 261, endPoint x: 148, endPoint y: 259, distance: 101.7
click at [148, 259] on div "Conservative Talk Radio with host [PERSON_NAME]. It's daily deep-dives into all…" at bounding box center [274, 285] width 456 height 62
copy div "Conservative Talk Radio"
click at [90, 218] on link "Insights" at bounding box center [114, 222] width 55 height 25
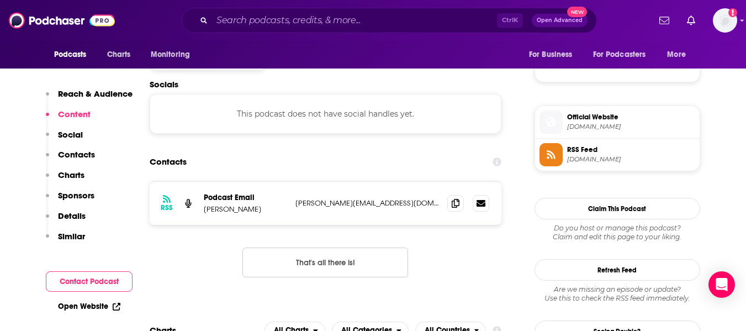
scroll to position [745, 0]
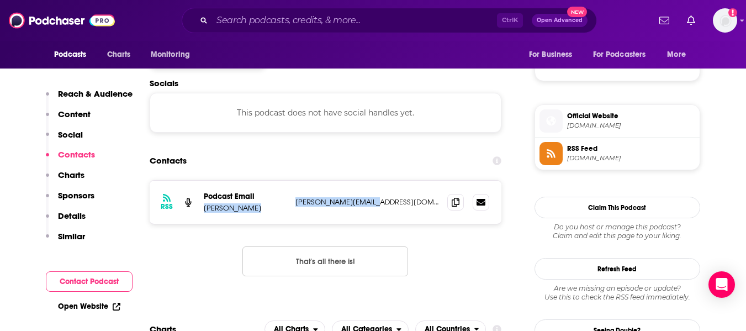
drag, startPoint x: 204, startPoint y: 207, endPoint x: 376, endPoint y: 204, distance: 172.4
click at [0, 0] on div "Podcast Email [PERSON_NAME] [PERSON_NAME][EMAIL_ADDRESS][DOMAIN_NAME] [PERSON_N…" at bounding box center [0, 0] width 0 height 0
copy div "[PERSON_NAME] [PERSON_NAME][EMAIL_ADDRESS][DOMAIN_NAME]"
click at [307, 151] on div "Contacts" at bounding box center [326, 160] width 352 height 21
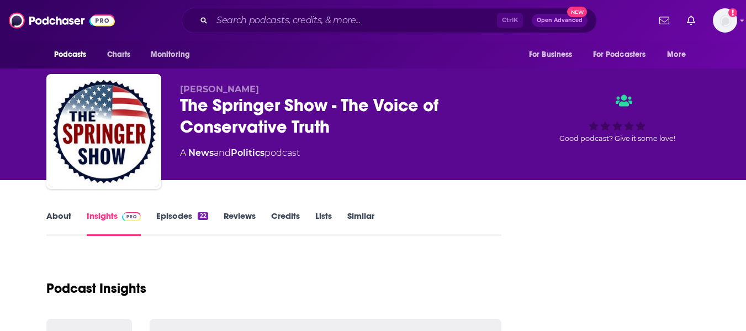
drag, startPoint x: 0, startPoint y: 0, endPoint x: 56, endPoint y: 220, distance: 226.9
click at [56, 220] on link "About" at bounding box center [58, 222] width 25 height 25
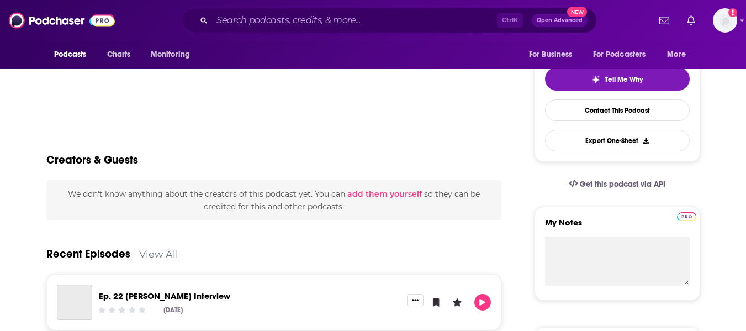
scroll to position [370, 0]
